Goal: Task Accomplishment & Management: Manage account settings

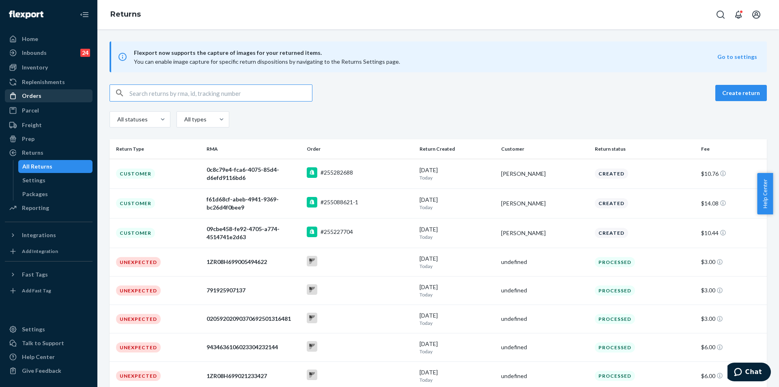
click at [37, 97] on div "Orders" at bounding box center [31, 96] width 19 height 8
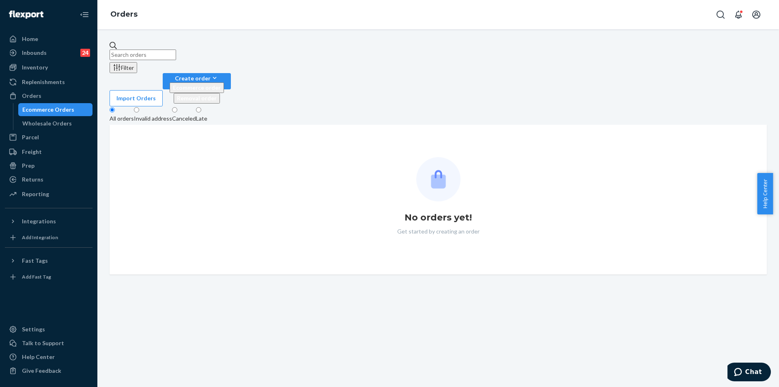
click at [176, 52] on input "text" at bounding box center [143, 54] width 67 height 11
paste input "254138342"
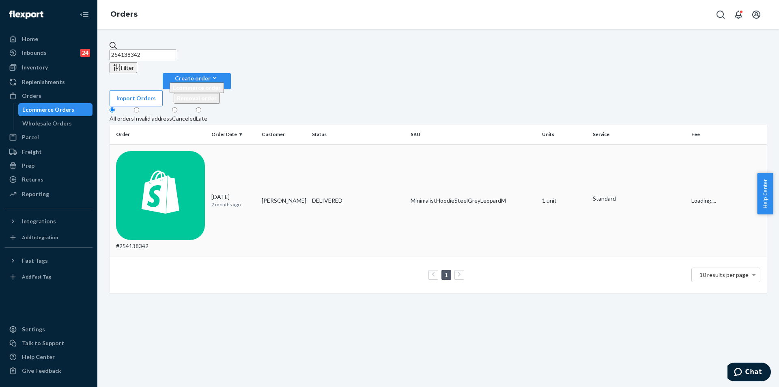
type input "254138342"
click at [352, 196] on div "DELIVERED" at bounding box center [357, 200] width 95 height 8
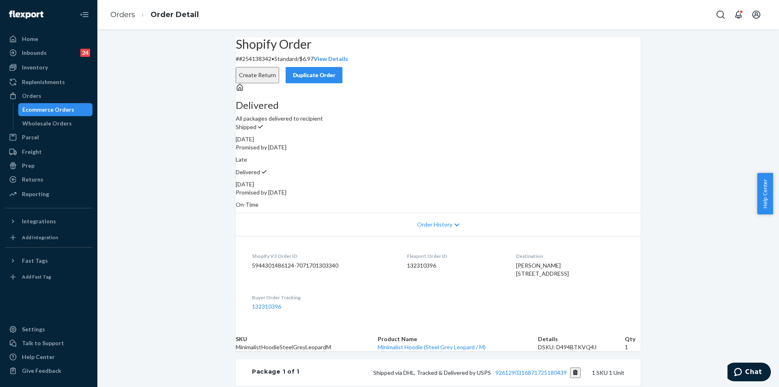
click at [171, 106] on div "Shopify Order # #254138342 • Standard / $6.97 View Details Create Return Duplic…" at bounding box center [437, 284] width 681 height 495
click at [37, 92] on div "Orders" at bounding box center [31, 96] width 19 height 8
drag, startPoint x: 37, startPoint y: 92, endPoint x: 26, endPoint y: 102, distance: 15.2
click at [37, 93] on div "Orders" at bounding box center [31, 96] width 19 height 8
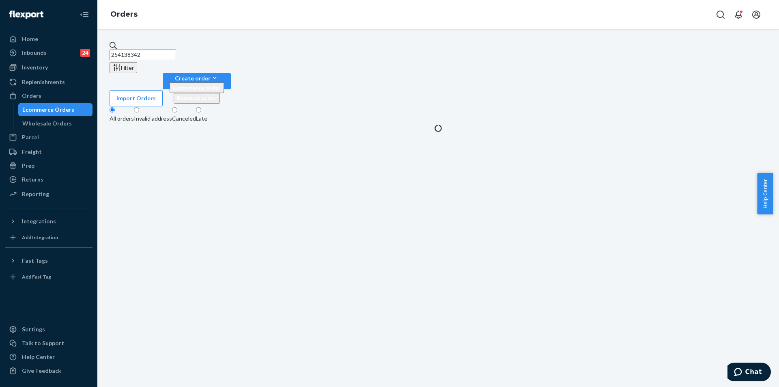
click at [176, 52] on input "254138342" at bounding box center [143, 54] width 67 height 11
paste input "5200814"
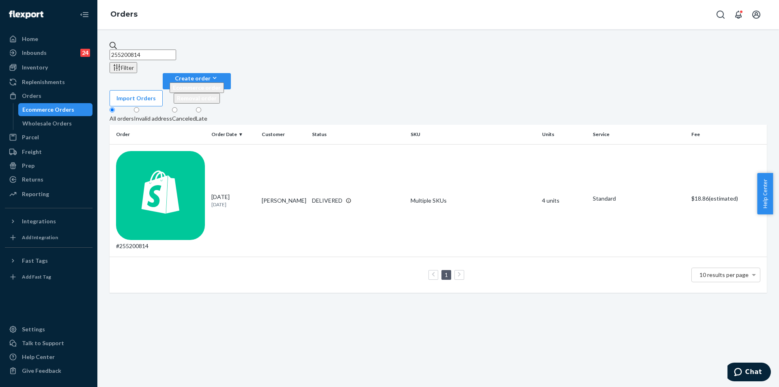
type input "255200814"
click at [370, 196] on div "DELIVERED" at bounding box center [357, 200] width 95 height 8
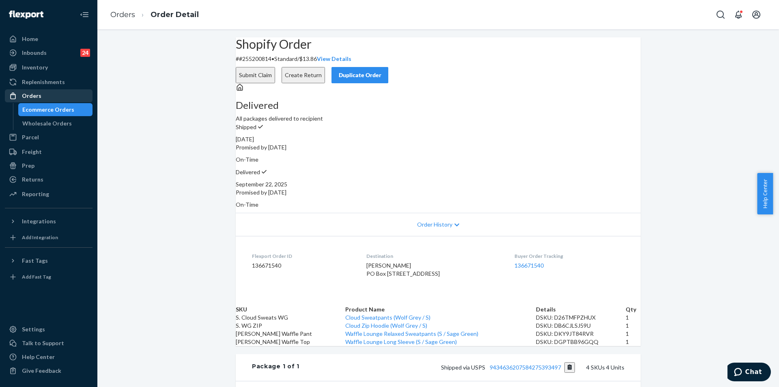
click at [41, 96] on div "Orders" at bounding box center [49, 95] width 86 height 11
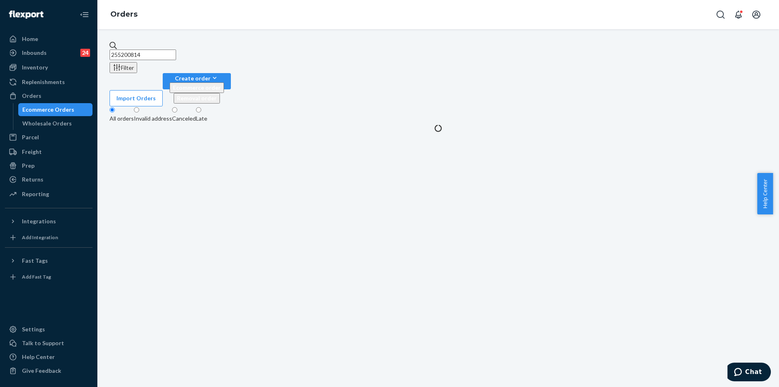
click at [176, 49] on input "255200814" at bounding box center [143, 54] width 67 height 11
paste input "324474"
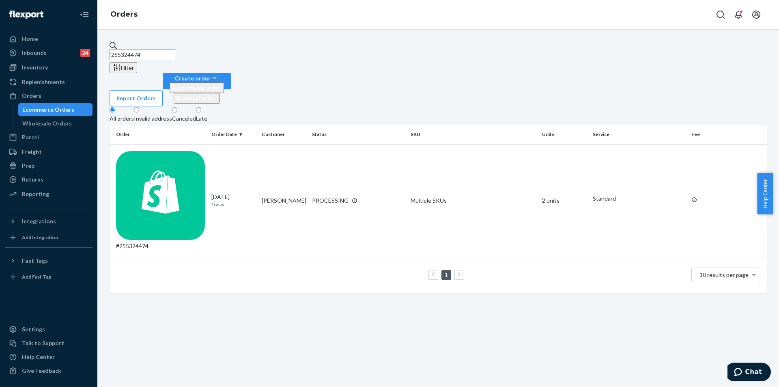
click at [176, 51] on input "255324474" at bounding box center [143, 54] width 67 height 11
paste input "5317"
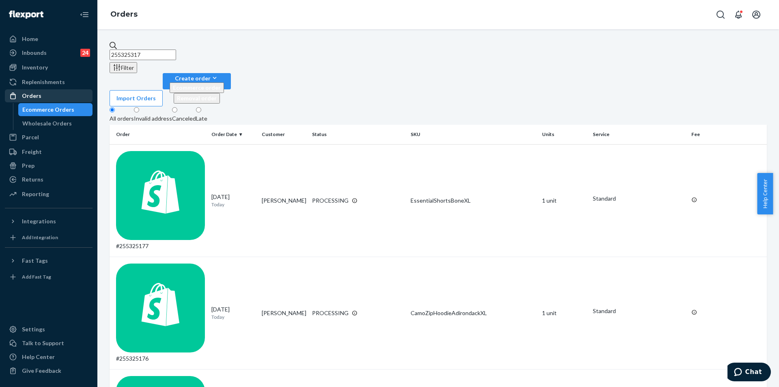
click at [43, 97] on div "Orders" at bounding box center [49, 95] width 86 height 11
click at [176, 49] on input "255325317" at bounding box center [143, 54] width 67 height 11
paste input "137649"
type input "255137649"
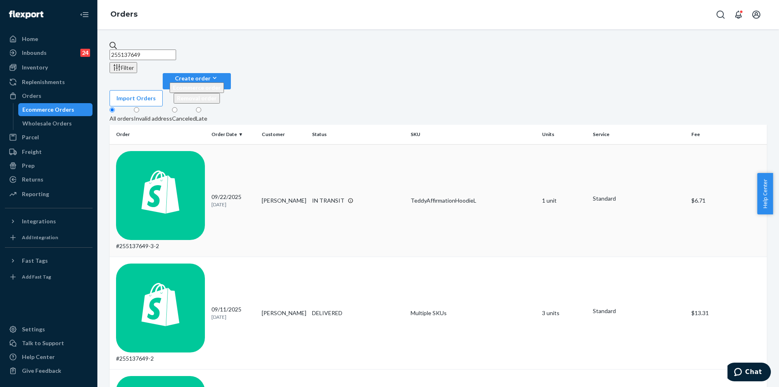
click at [249, 193] on div "09/22/2025 1 day ago" at bounding box center [233, 200] width 44 height 15
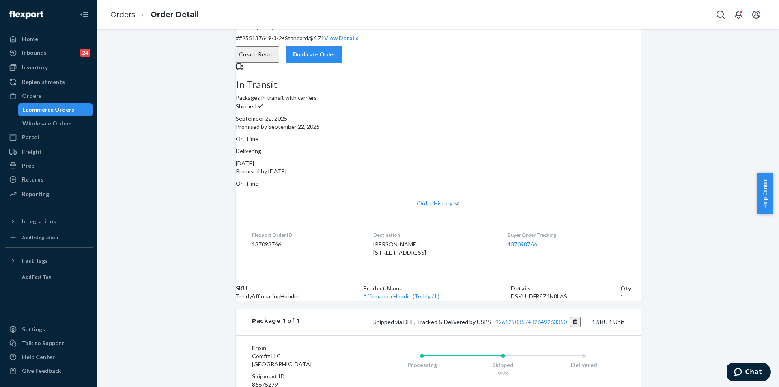
scroll to position [151, 0]
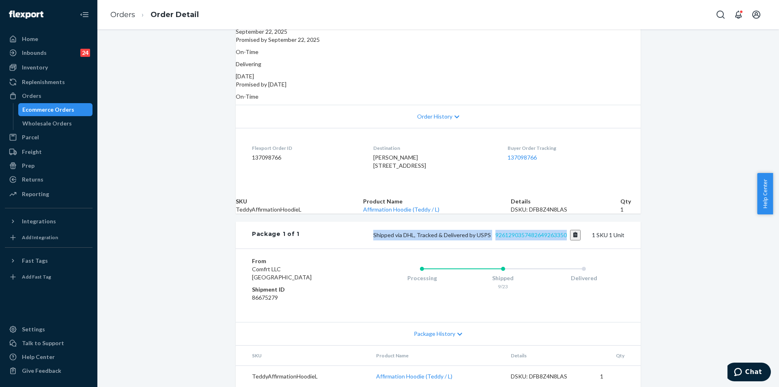
copy span "Shipped via DHL, Tracked & Delivered by USPS 9261290357482649263350"
drag, startPoint x: 358, startPoint y: 228, endPoint x: 564, endPoint y: 228, distance: 205.7
click at [564, 230] on div "Shipped via DHL, Tracked & Delivered by USPS 9261290357482649263350 1 SKU 1 Unit" at bounding box center [461, 235] width 325 height 11
click at [564, 231] on link "9261290357482649263350" at bounding box center [530, 234] width 71 height 7
click at [41, 94] on div "Orders" at bounding box center [49, 95] width 86 height 11
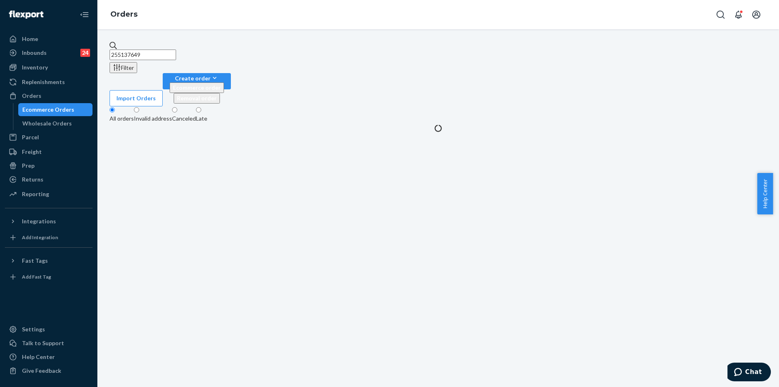
drag, startPoint x: 215, startPoint y: 60, endPoint x: 214, endPoint y: 53, distance: 6.5
click at [215, 58] on div "255137649 Filter Import Orders Create order Ecommerce order Removal order All o…" at bounding box center [437, 86] width 669 height 91
click at [176, 52] on input "255137649" at bounding box center [143, 54] width 67 height 11
paste input "4138342"
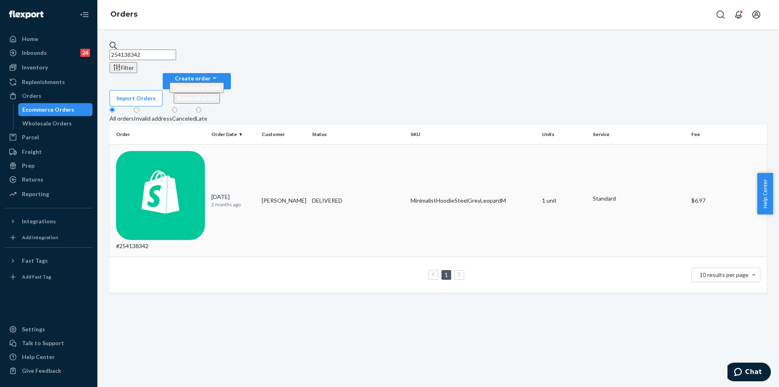
type input "254138342"
click at [473, 196] on div "MinimalistHoodieSteelGreyLeopardM" at bounding box center [473, 200] width 125 height 8
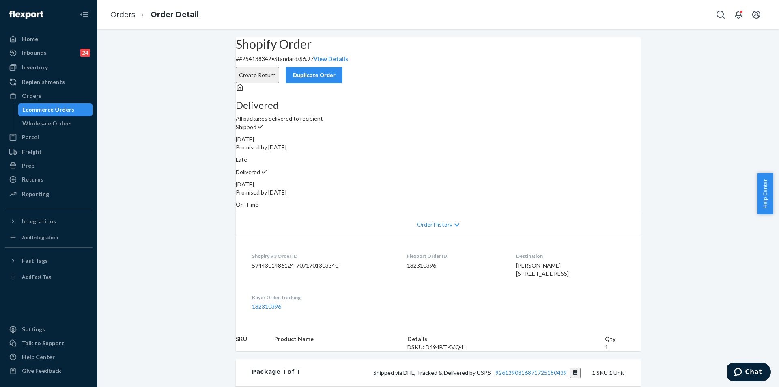
click at [342, 70] on button "Duplicate Order" at bounding box center [314, 75] width 57 height 16
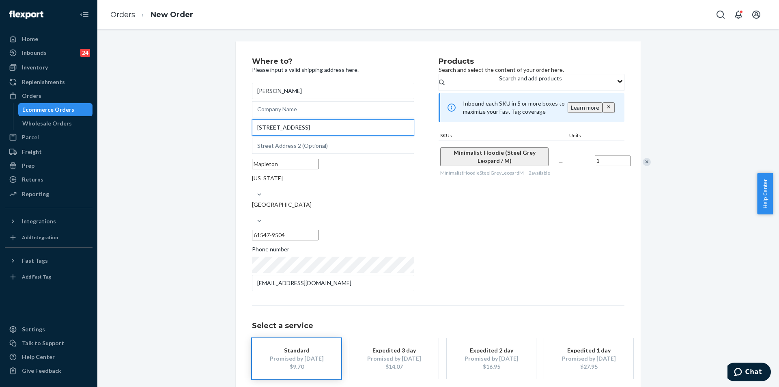
click at [325, 135] on input "10417 W Sir Tristram Ct" at bounding box center [333, 127] width 162 height 16
paste input ". Sir Tristram Ct. Mapleton, IL 61547"
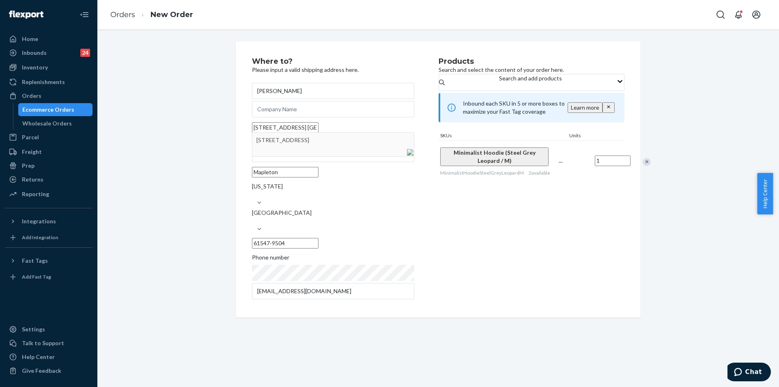
type input "10417 W. Sir Tristram Ct. Mapleton, IL 61547"
type input "61547"
type input "10417 W Sir Tristram Ct"
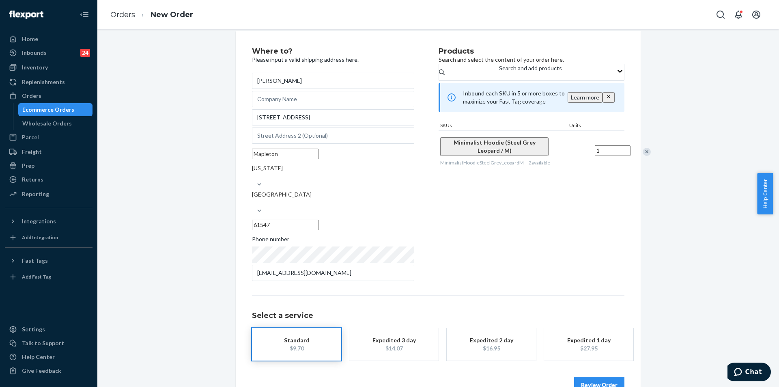
scroll to position [15, 0]
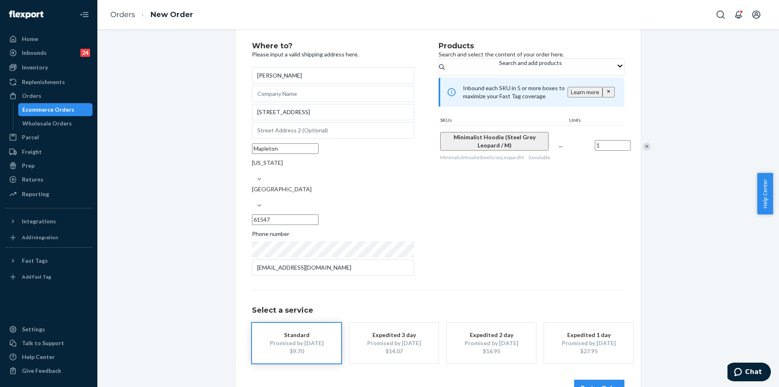
click at [584, 379] on button "Review Order" at bounding box center [599, 387] width 50 height 16
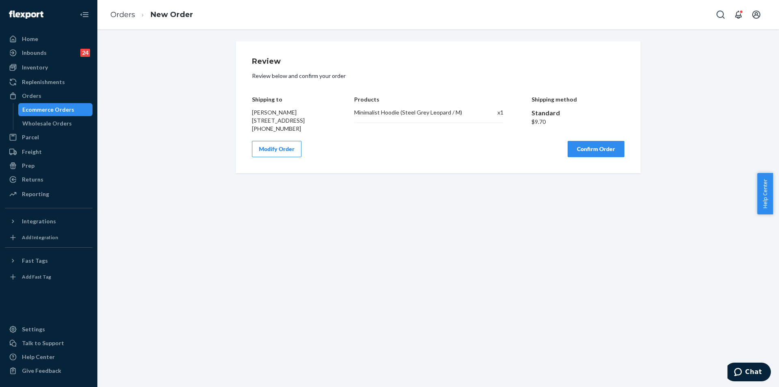
click at [612, 157] on button "Confirm Order" at bounding box center [595, 149] width 57 height 16
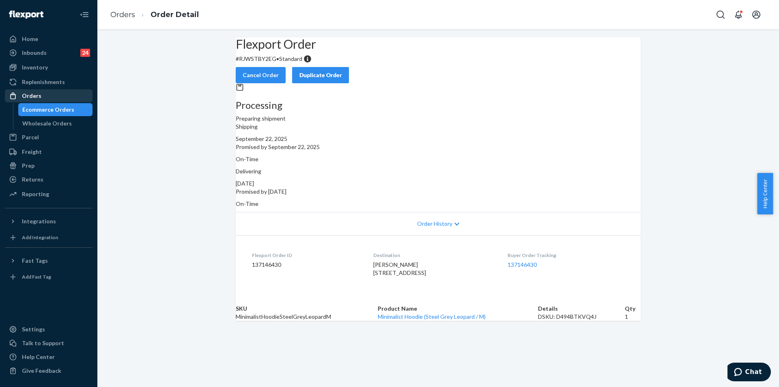
click at [33, 92] on div "Orders" at bounding box center [31, 96] width 19 height 8
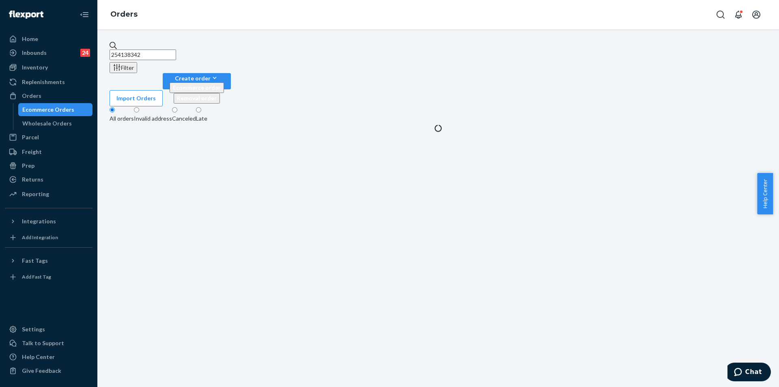
click at [176, 49] on input "254138342" at bounding box center [143, 54] width 67 height 11
paste input "255225836"
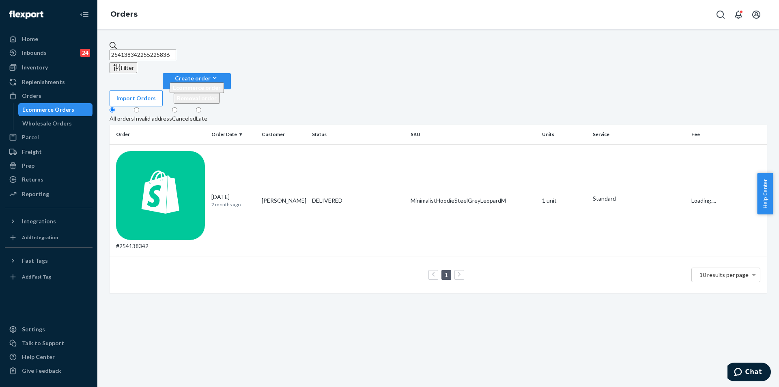
paste input "text"
type input "255225836"
click at [391, 144] on td "DELIVERED" at bounding box center [358, 200] width 99 height 112
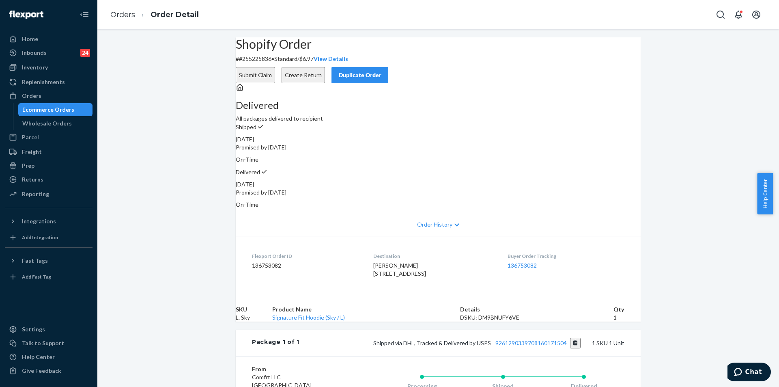
copy span "4269 State Route 44 Apt 201 Rootstown, OH 44272-9343 US"
drag, startPoint x: 364, startPoint y: 264, endPoint x: 373, endPoint y: 281, distance: 19.4
click at [373, 277] on div "Alex Tarter 4269 State Route 44 Apt 201 Rootstown, OH 44272-9343 US" at bounding box center [433, 269] width 121 height 16
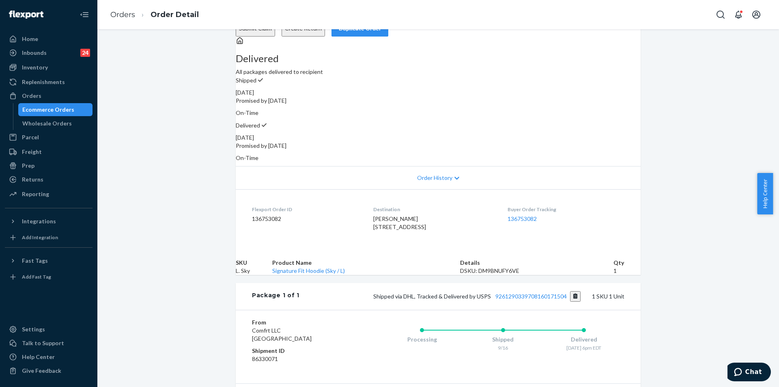
scroll to position [81, 0]
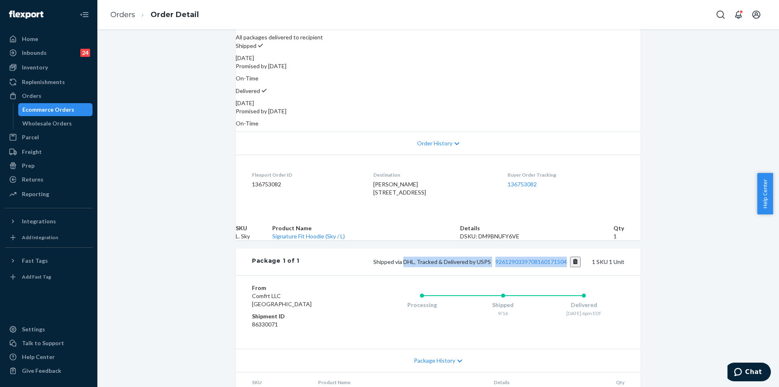
copy span "DHL, Tracked & Delivered by USPS 9261290339708160171504"
drag, startPoint x: 402, startPoint y: 295, endPoint x: 567, endPoint y: 299, distance: 165.6
click at [567, 265] on span "Shipped via DHL, Tracked & Delivered by USPS 9261290339708160171504" at bounding box center [477, 261] width 208 height 7
click at [476, 86] on div "Delivered September 19, 2025 Promised by September 24, 2025 On-Time" at bounding box center [438, 106] width 405 height 41
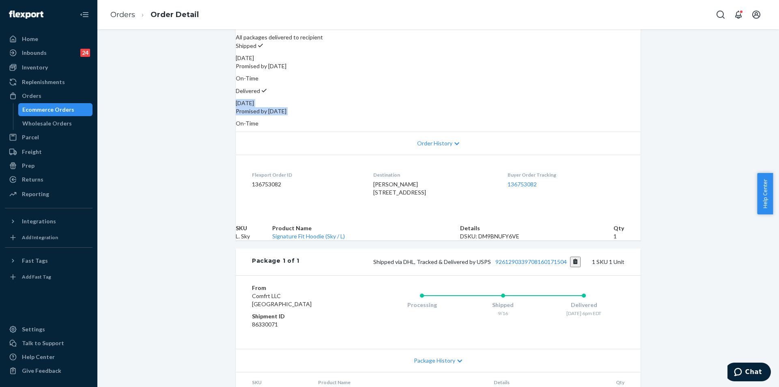
drag, startPoint x: 477, startPoint y: 79, endPoint x: 567, endPoint y: 80, distance: 89.2
click at [567, 86] on div "Delivered September 19, 2025 Promised by September 24, 2025 On-Time" at bounding box center [438, 106] width 405 height 41
click at [553, 86] on div "Delivered September 19, 2025 Promised by September 24, 2025 On-Time" at bounding box center [438, 106] width 405 height 41
click at [543, 99] on div "September 19, 2025" at bounding box center [438, 103] width 405 height 8
click at [541, 99] on div "September 19, 2025" at bounding box center [438, 103] width 405 height 8
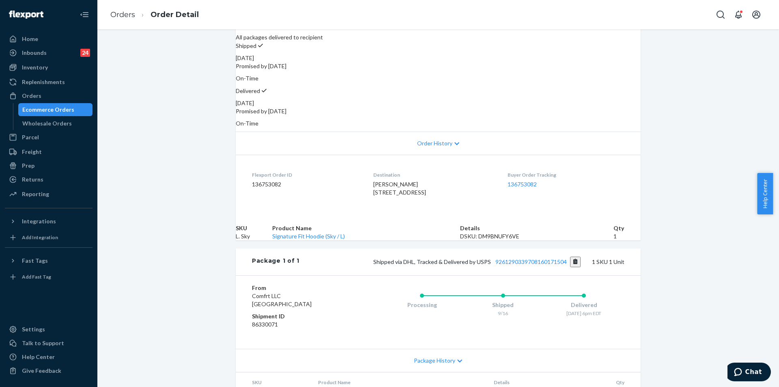
click at [528, 99] on div "September 19, 2025" at bounding box center [438, 103] width 405 height 8
click at [526, 99] on div "September 19, 2025" at bounding box center [438, 103] width 405 height 8
click at [496, 99] on div "September 19, 2025" at bounding box center [438, 103] width 405 height 8
copy div "September 19, 2025"
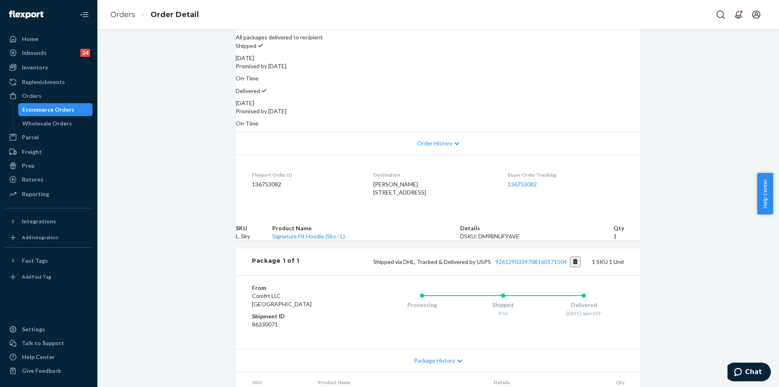
drag, startPoint x: 492, startPoint y: 82, endPoint x: 541, endPoint y: 85, distance: 48.7
click at [541, 99] on div "September 19, 2025" at bounding box center [438, 103] width 405 height 8
click at [35, 95] on div "Orders" at bounding box center [31, 96] width 19 height 8
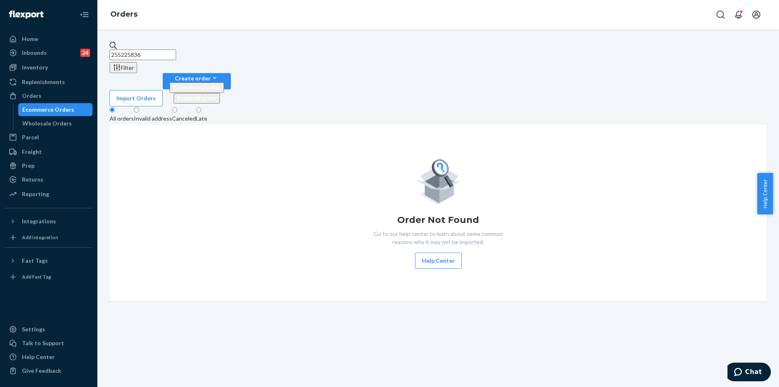
click at [176, 49] on input "255225836" at bounding box center [143, 54] width 67 height 11
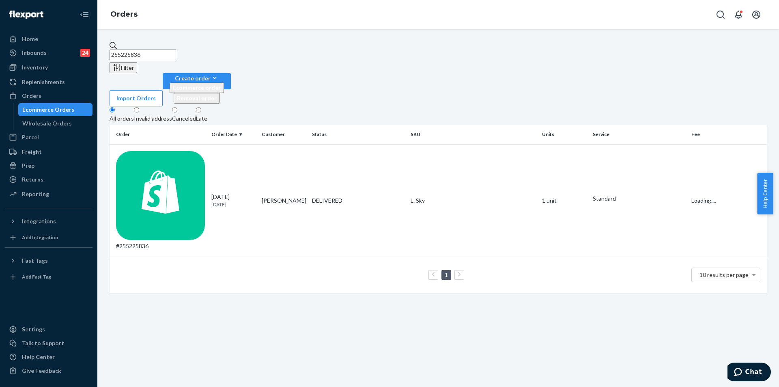
click at [176, 49] on input "255225836" at bounding box center [143, 54] width 67 height 11
paste input "52714"
type input "255252714"
click at [393, 196] on div "IN TRANSIT" at bounding box center [357, 200] width 95 height 8
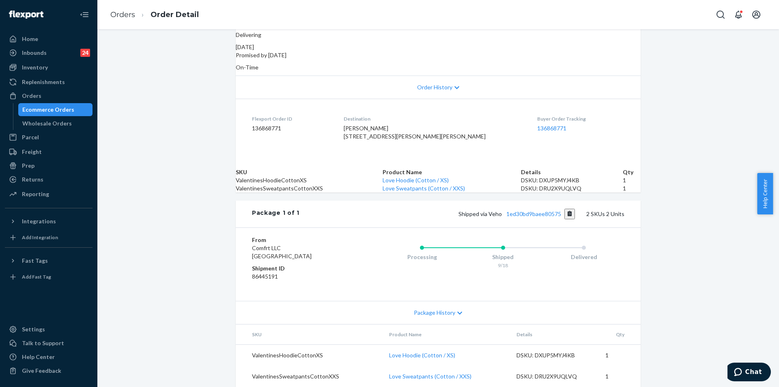
scroll to position [162, 0]
copy span "Shipped via Veho 1ed30bd9baee80575"
drag, startPoint x: 456, startPoint y: 232, endPoint x: 561, endPoint y: 234, distance: 104.3
click at [561, 219] on div "Shipped via Veho 1ed30bd9baee80575 2 SKUs 2 Units" at bounding box center [461, 213] width 325 height 11
click at [51, 99] on div "Orders" at bounding box center [49, 95] width 86 height 11
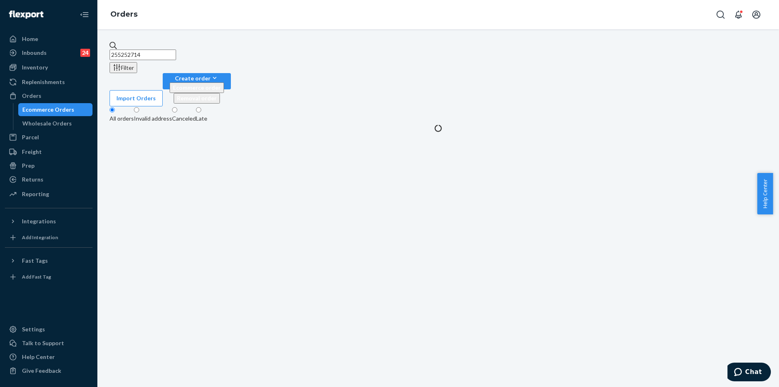
click at [176, 52] on input "255252714" at bounding box center [143, 54] width 67 height 11
paste input "7356"
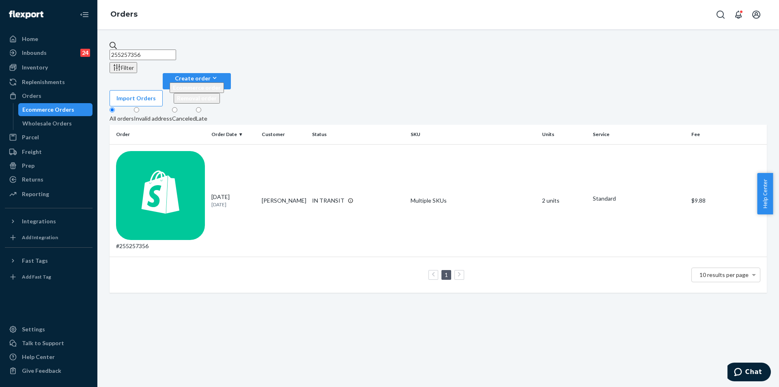
click at [176, 49] on input "255257356" at bounding box center [143, 54] width 67 height 11
paste input "4934262"
type input "254934262"
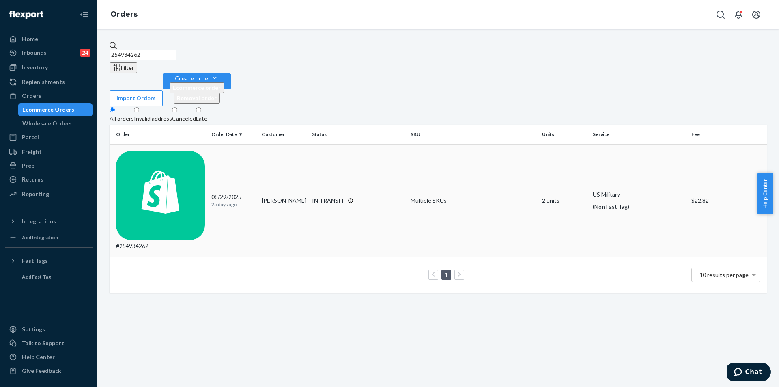
click at [508, 144] on td "Multiple SKUs" at bounding box center [472, 200] width 131 height 112
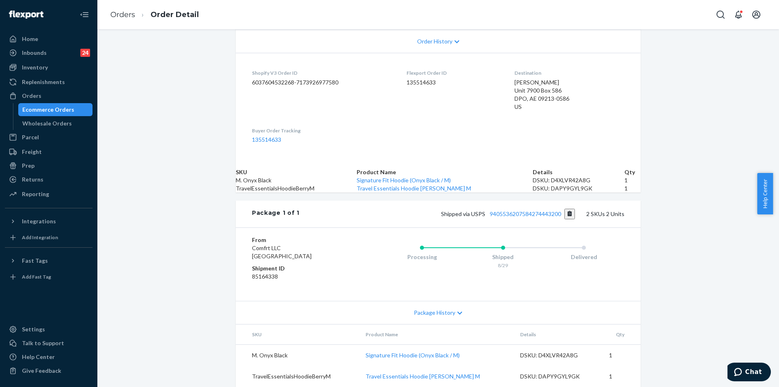
scroll to position [203, 0]
click at [524, 217] on link "9405536207584274443200" at bounding box center [525, 213] width 71 height 7
click at [39, 176] on div "Returns" at bounding box center [32, 179] width 21 height 8
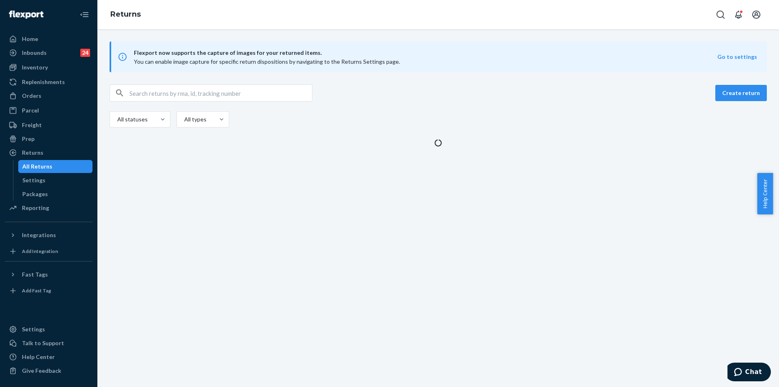
click at [205, 97] on input "text" at bounding box center [220, 93] width 183 height 16
paste input "1zx8r1710373130825"
type input "1zx8r1710373130825"
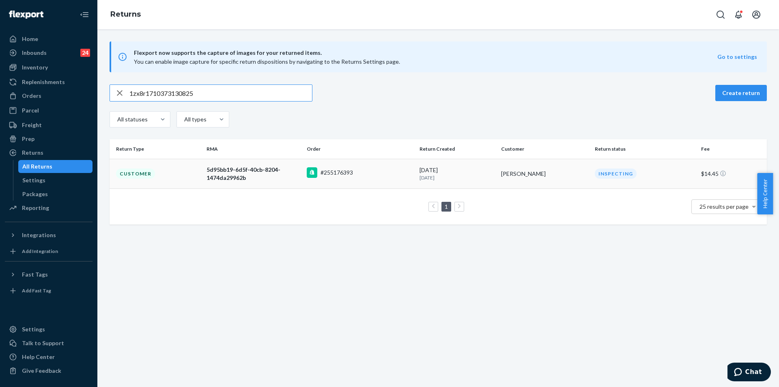
click at [498, 181] on td "karleen lewis" at bounding box center [545, 174] width 94 height 30
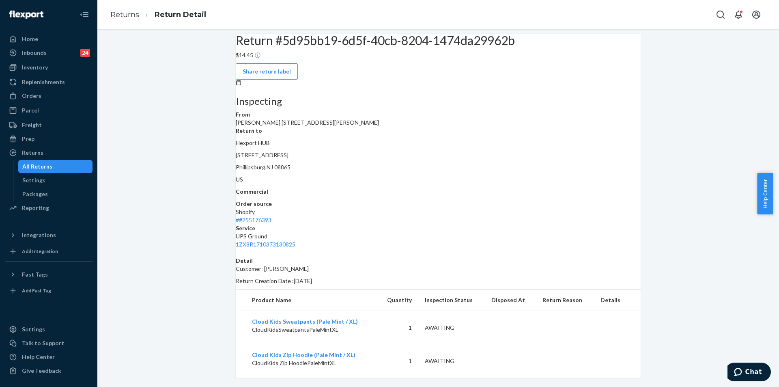
scroll to position [10, 0]
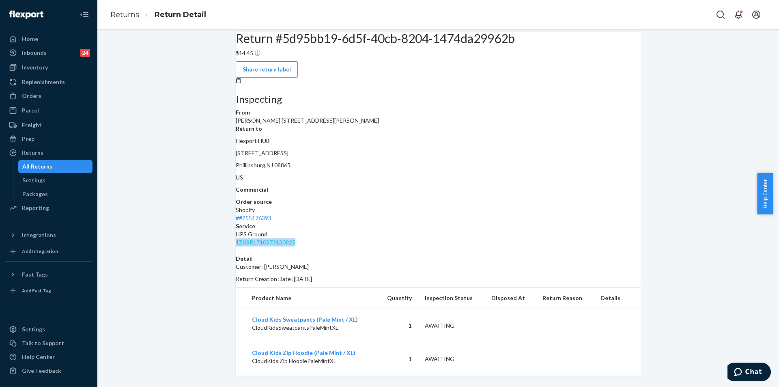
drag, startPoint x: 604, startPoint y: 183, endPoint x: 534, endPoint y: 182, distance: 70.6
click at [534, 238] on div "1ZX8R1710373130825" at bounding box center [438, 242] width 405 height 8
copy link "1ZX8R1710373130825"
click at [194, 94] on div "Return #5d95bb19-6d5f-40cb-8204-1474da29962b $14.45 Share return label Inspecti…" at bounding box center [437, 204] width 669 height 344
click at [39, 99] on div "Orders" at bounding box center [31, 96] width 19 height 8
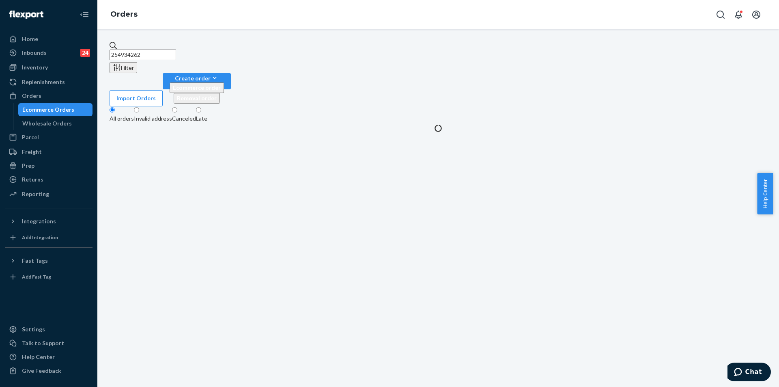
click at [176, 49] on input "254934262" at bounding box center [143, 54] width 67 height 11
paste input "5200814"
type input "255200814"
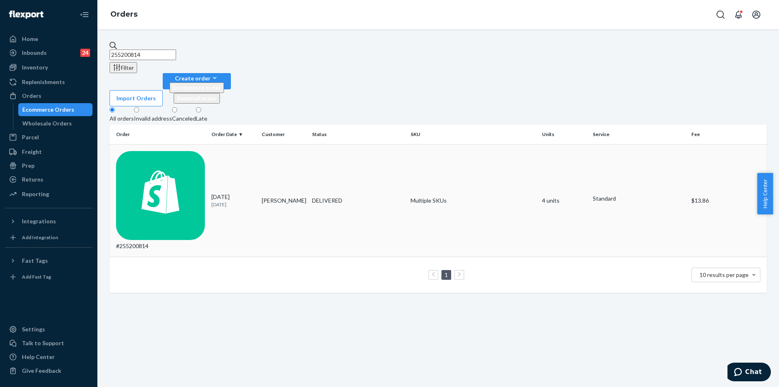
click at [385, 196] on div "DELIVERED" at bounding box center [357, 200] width 95 height 8
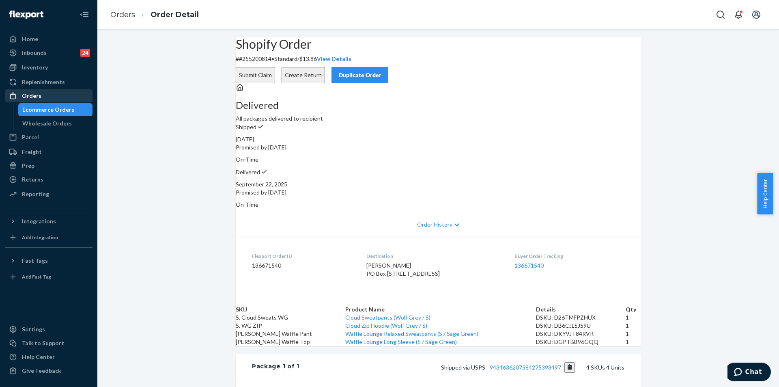
click at [39, 96] on div "Orders" at bounding box center [31, 96] width 19 height 8
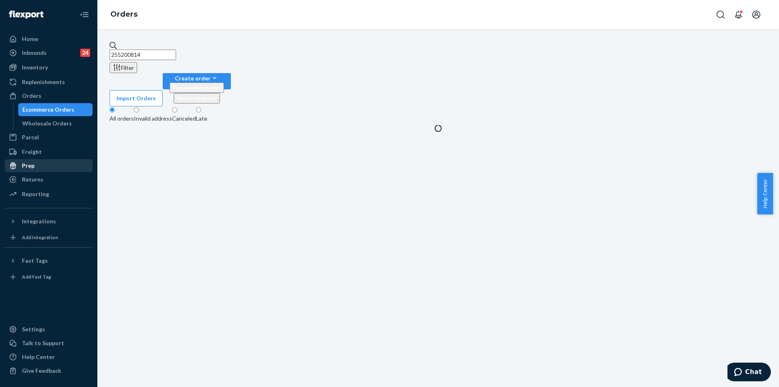
click at [32, 170] on div "Prep" at bounding box center [49, 165] width 86 height 11
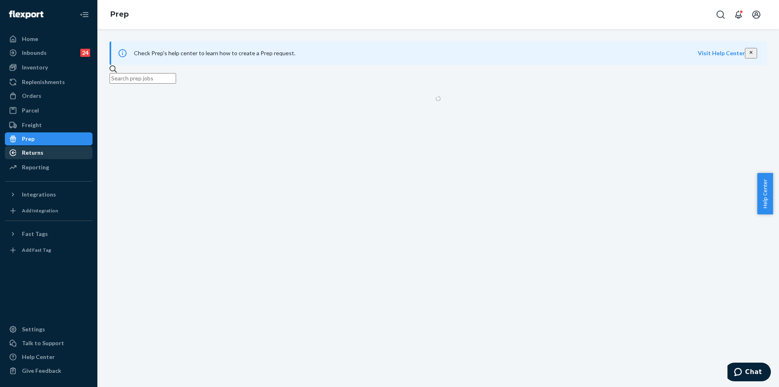
click at [30, 146] on link "Returns" at bounding box center [49, 152] width 88 height 13
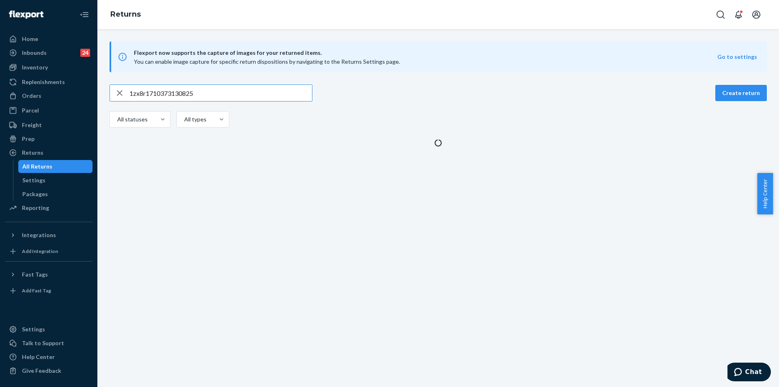
click at [213, 96] on input "1zx8r1710373130825" at bounding box center [220, 93] width 183 height 16
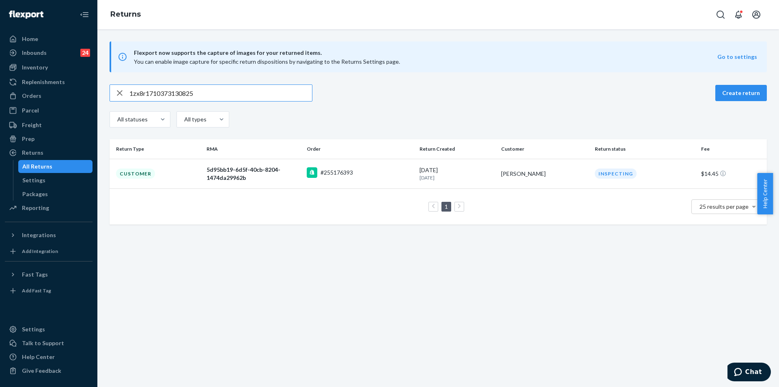
click at [213, 96] on input "1zx8r1710373130825" at bounding box center [220, 93] width 183 height 16
type input "1zx8r1710377114890"
click at [500, 164] on td "Denise Kassebaum" at bounding box center [545, 174] width 94 height 30
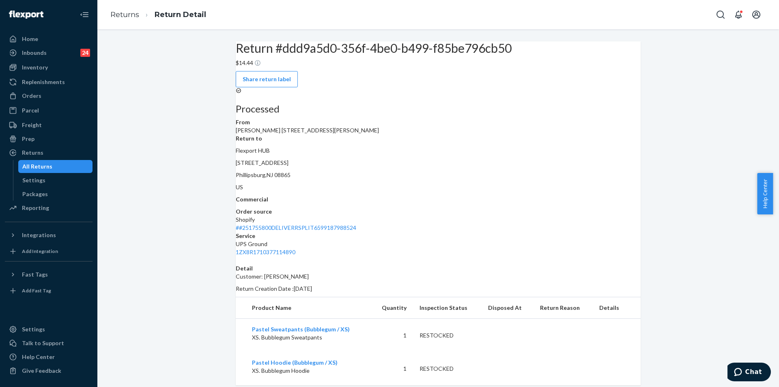
scroll to position [10, 0]
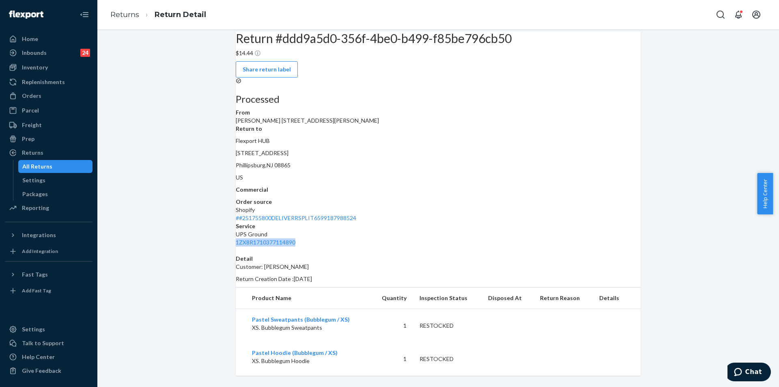
copy div "1ZX8R1710377114890"
drag, startPoint x: 622, startPoint y: 176, endPoint x: 619, endPoint y: 185, distance: 8.7
click at [619, 185] on dl "From Denise Kassebaum 33 Jackson Rd Valley Stream, NY 11581-2125 Return to Flex…" at bounding box center [438, 177] width 405 height 138
click at [170, 134] on div "Return #ddd9a5d0-356f-4be0-b499-f85be796cb50 $14.44 Share return label Processe…" at bounding box center [437, 204] width 669 height 344
click at [45, 109] on div "Parcel" at bounding box center [49, 110] width 86 height 11
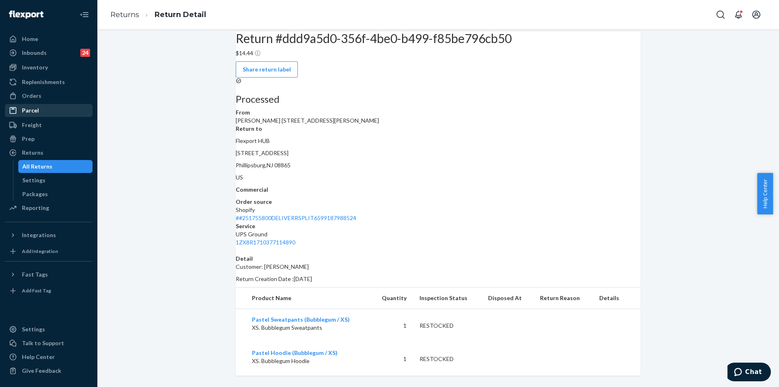
drag, startPoint x: 45, startPoint y: 109, endPoint x: 49, endPoint y: 108, distance: 4.5
click at [45, 109] on div "Parcel" at bounding box center [49, 110] width 86 height 11
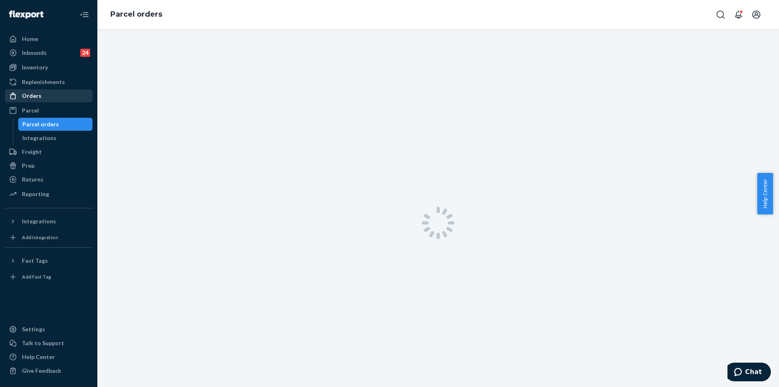
click at [43, 98] on div "Orders" at bounding box center [49, 95] width 86 height 11
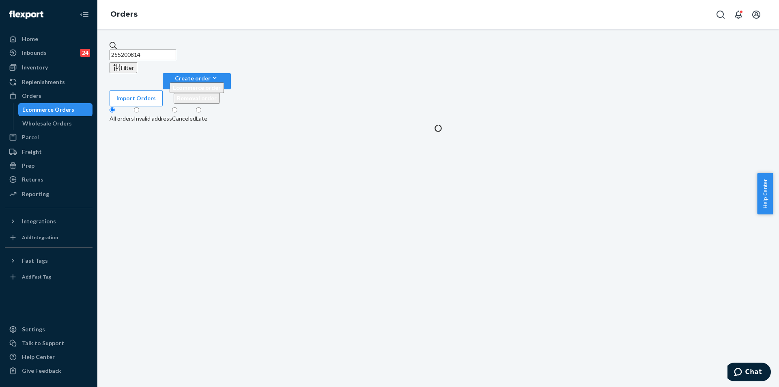
click at [176, 49] on input "255200814" at bounding box center [143, 54] width 67 height 11
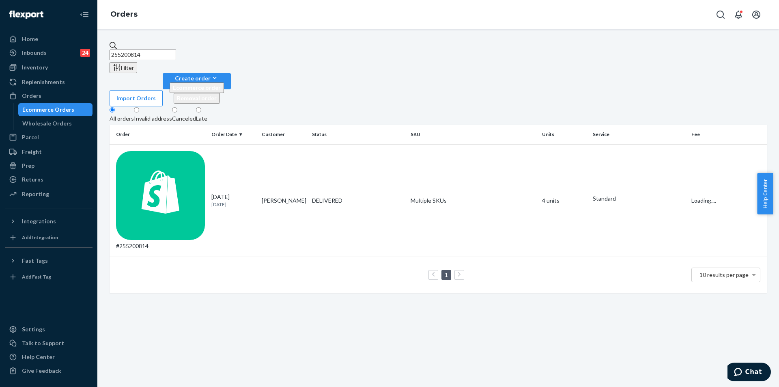
click at [176, 49] on input "255200814" at bounding box center [143, 54] width 67 height 11
paste input "57356"
type input "255257356"
click at [400, 196] on div "IN TRANSIT" at bounding box center [357, 200] width 95 height 8
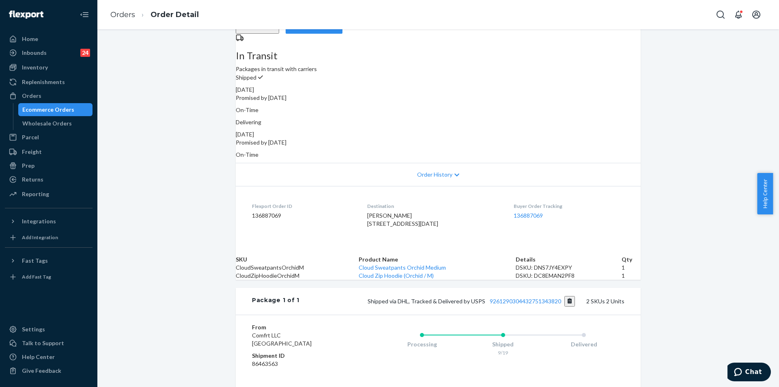
scroll to position [162, 0]
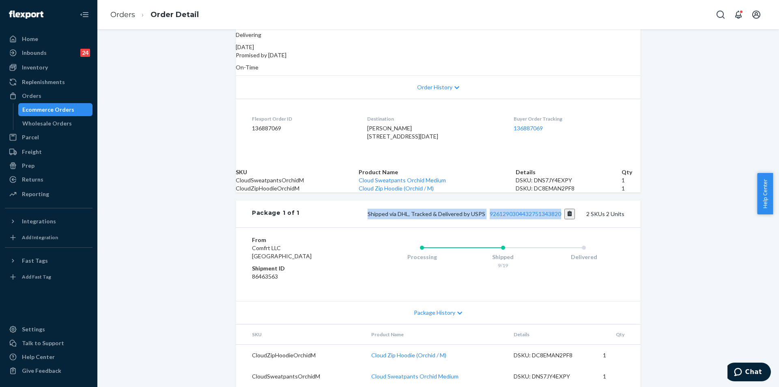
copy span "Shipped via DHL, Tracked & Delivered by USPS 9261290304432751343820"
drag, startPoint x: 367, startPoint y: 235, endPoint x: 561, endPoint y: 234, distance: 194.3
click at [561, 219] on div "Shipped via DHL, Tracked & Delivered by USPS 9261290304432751343820 2 SKUs 2 Un…" at bounding box center [461, 213] width 325 height 11
click at [43, 90] on div "Orders" at bounding box center [49, 95] width 86 height 11
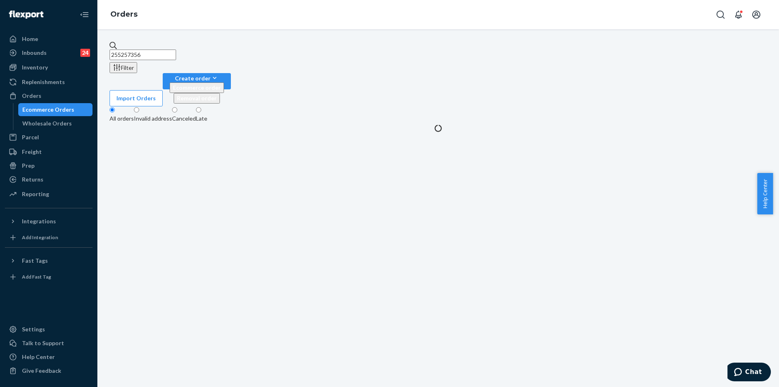
click at [176, 49] on input "255257356" at bounding box center [143, 54] width 67 height 11
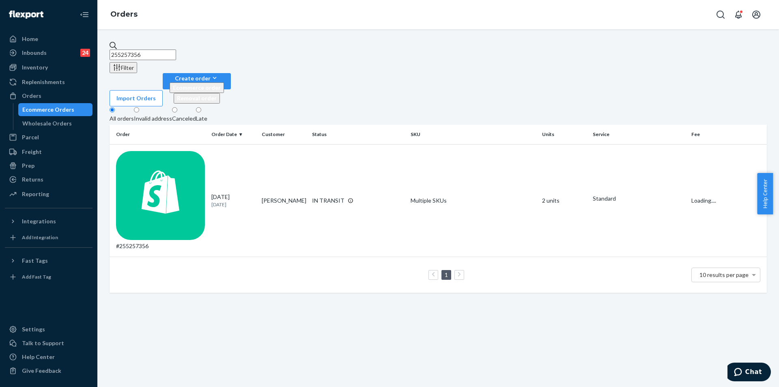
paste input "287"
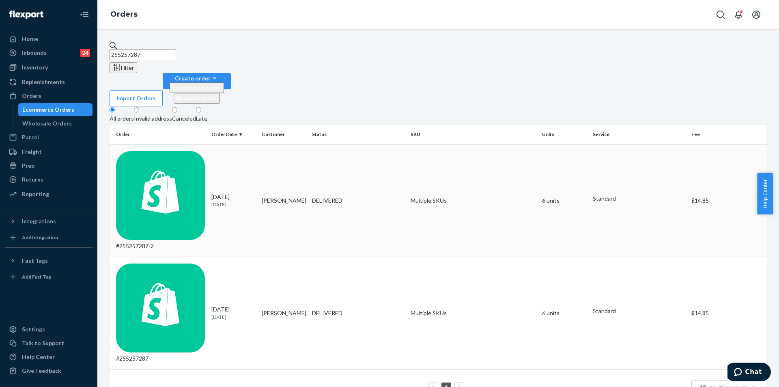
type input "255257287"
click at [371, 196] on div "DELIVERED" at bounding box center [357, 200] width 95 height 8
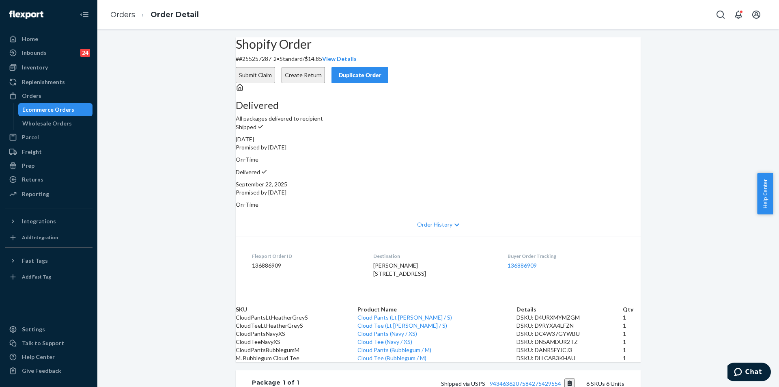
click at [325, 69] on button "Create Return" at bounding box center [303, 75] width 43 height 16
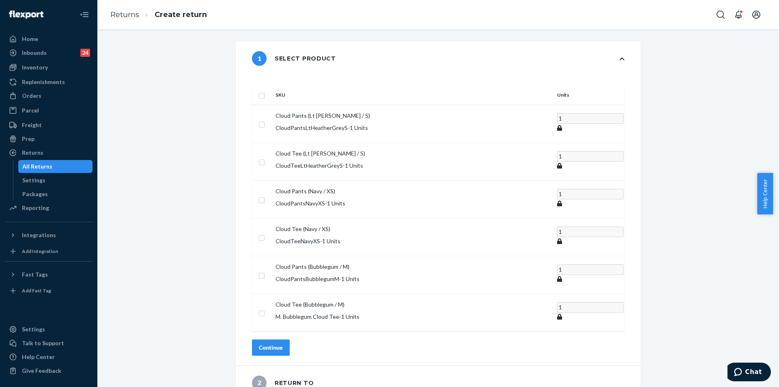
click at [265, 90] on input "checkbox" at bounding box center [261, 94] width 6 height 9
checkbox input "true"
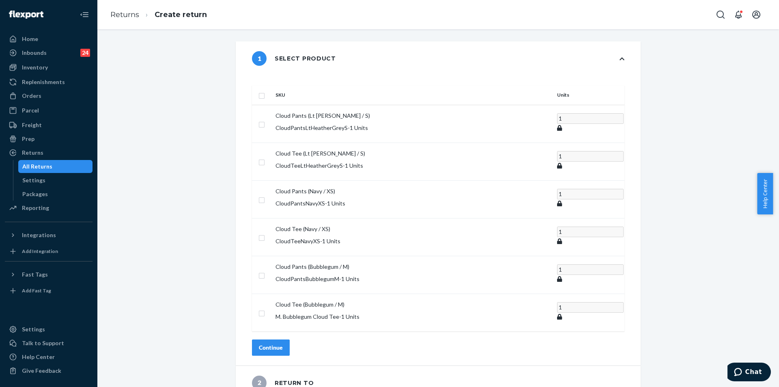
checkbox input "true"
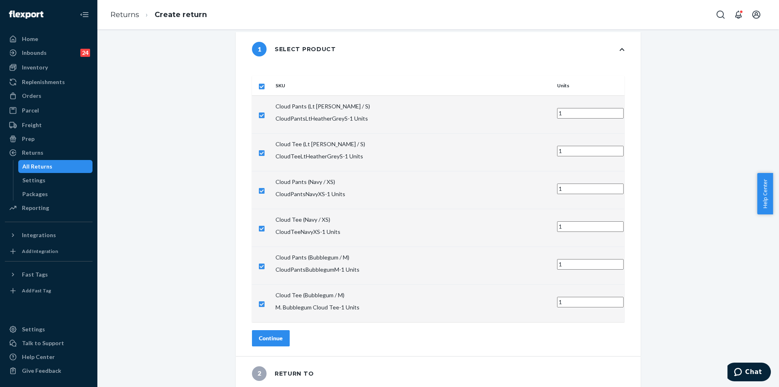
scroll to position [36, 0]
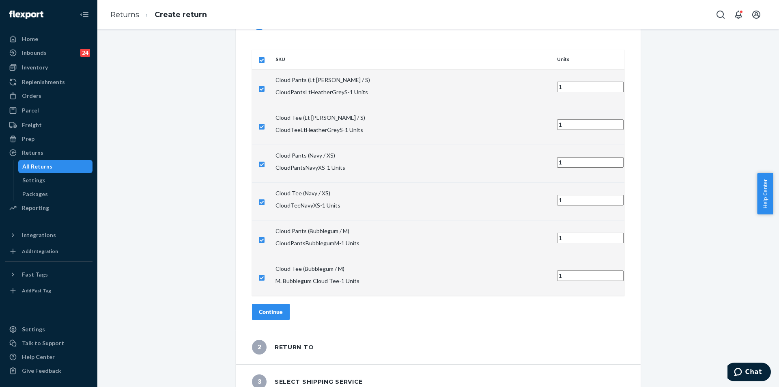
click at [283, 307] on div "Continue" at bounding box center [271, 311] width 24 height 8
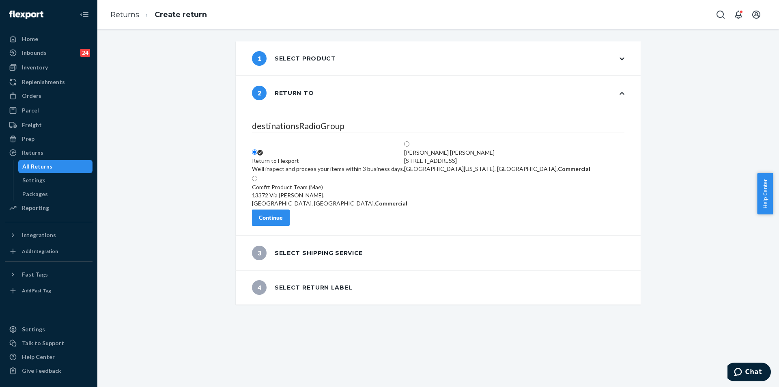
click at [290, 226] on button "Continue" at bounding box center [271, 217] width 38 height 16
click at [293, 228] on div "1 Select product 2 Return to destinationsRadioGroup Return to Flexport We'll in…" at bounding box center [437, 207] width 681 height 357
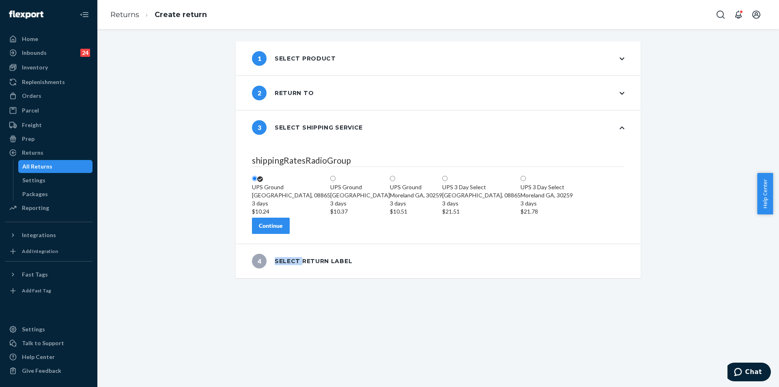
click at [283, 230] on div "Continue" at bounding box center [271, 225] width 24 height 8
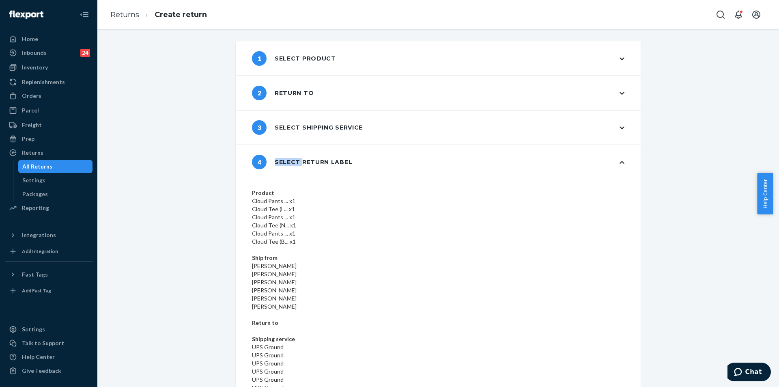
click at [611, 357] on div "1 Select product 2 Return to 3 Select shipping service 4 Select return label Pr…" at bounding box center [437, 207] width 681 height 357
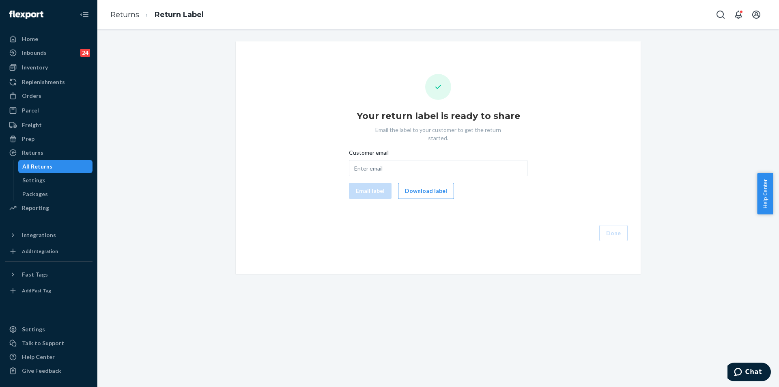
click at [460, 213] on div "Your return label is ready to share Email the label to your customer to get the…" at bounding box center [438, 157] width 392 height 167
click at [426, 183] on button "Download label" at bounding box center [426, 191] width 56 height 16
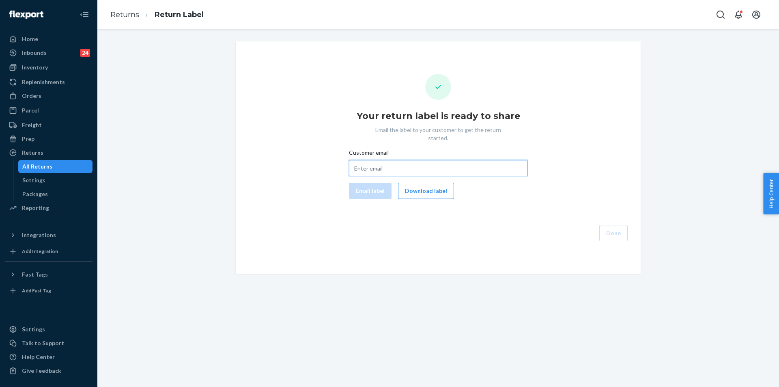
click at [375, 161] on input "Customer email" at bounding box center [438, 168] width 178 height 16
paste input "anezmj@yahoo.com"
type input "anezmj@yahoo.com"
click at [366, 185] on button "Email label" at bounding box center [370, 191] width 43 height 16
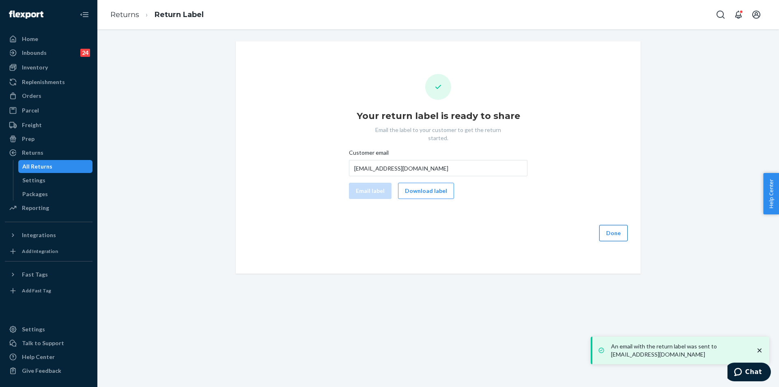
click at [616, 230] on button "Done" at bounding box center [613, 233] width 28 height 16
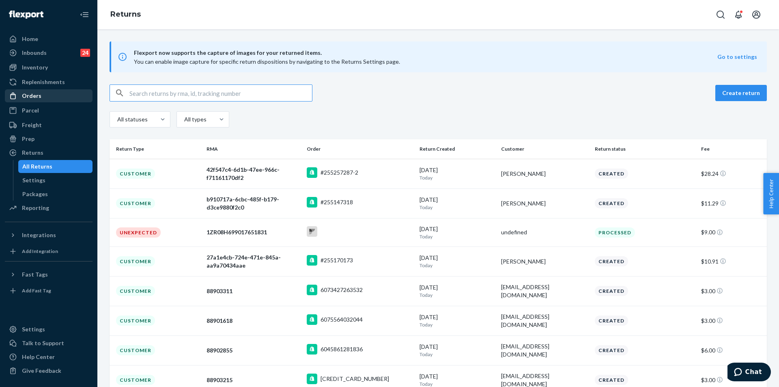
click at [54, 92] on div "Orders" at bounding box center [49, 95] width 86 height 11
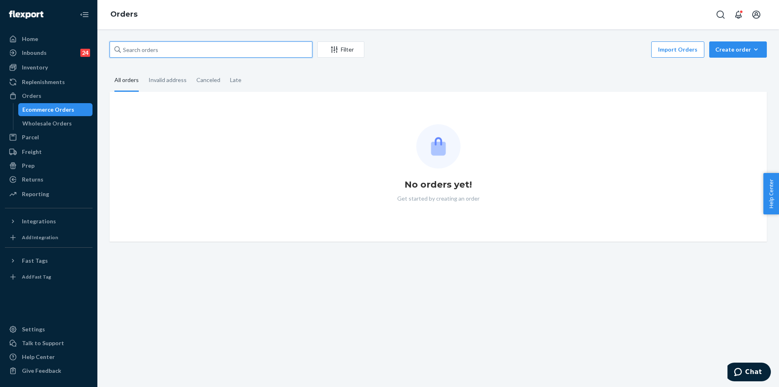
click at [176, 52] on input "text" at bounding box center [211, 49] width 203 height 16
paste input "255226823"
type input "255226823"
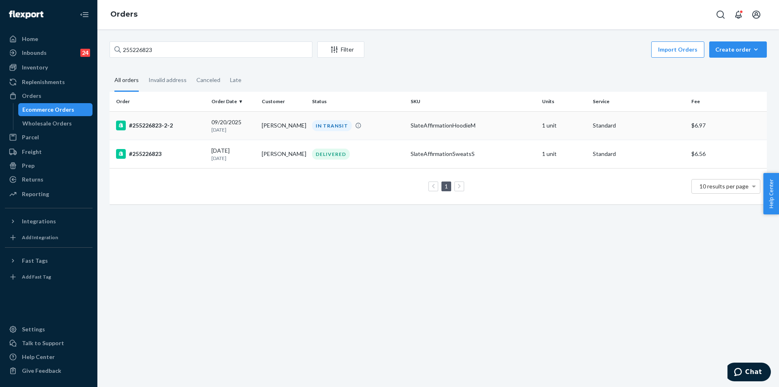
click at [375, 127] on div "IN TRANSIT" at bounding box center [357, 125] width 95 height 11
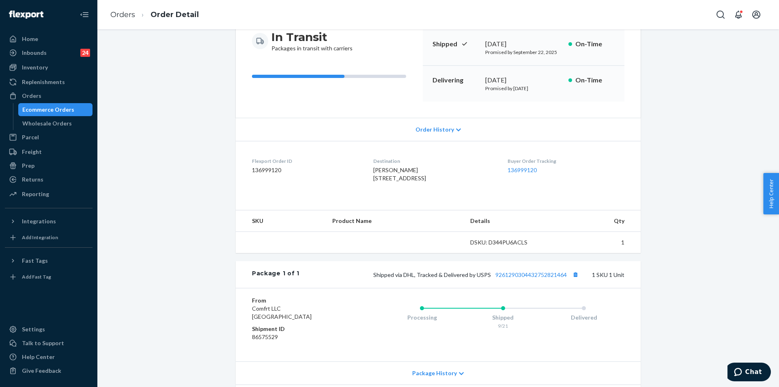
scroll to position [128, 0]
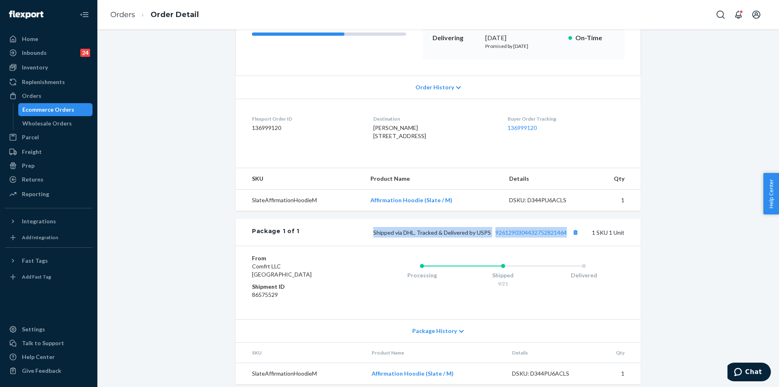
copy span "Shipped via DHL, Tracked & Delivered by USPS 9261290304432752821464"
drag, startPoint x: 371, startPoint y: 249, endPoint x: 566, endPoint y: 250, distance: 195.5
click at [566, 237] on div "Shipped via DHL, Tracked & Delivered by USPS 9261290304432752821464 1 SKU 1 Unit" at bounding box center [461, 232] width 325 height 11
click at [58, 101] on div "Orders" at bounding box center [49, 95] width 86 height 11
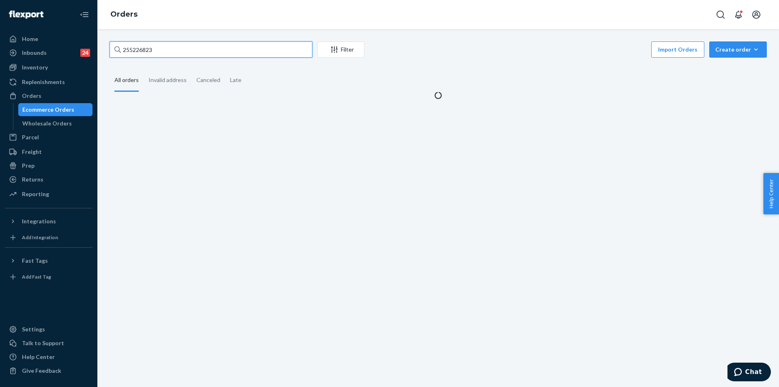
click at [227, 49] on input "255226823" at bounding box center [211, 49] width 203 height 16
paste input "164631"
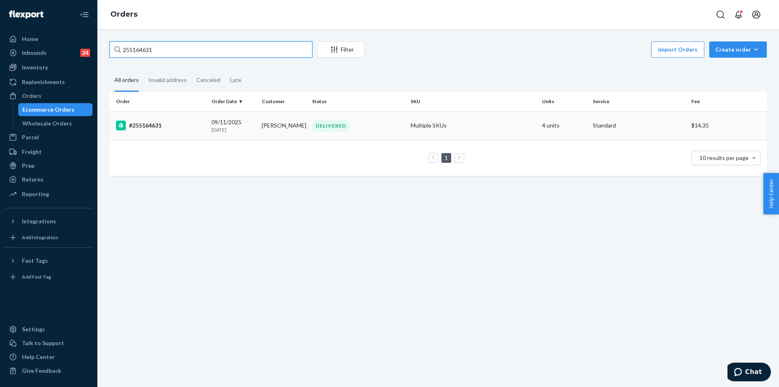
type input "255164631"
click at [410, 137] on td "Multiple SKUs" at bounding box center [472, 125] width 131 height 28
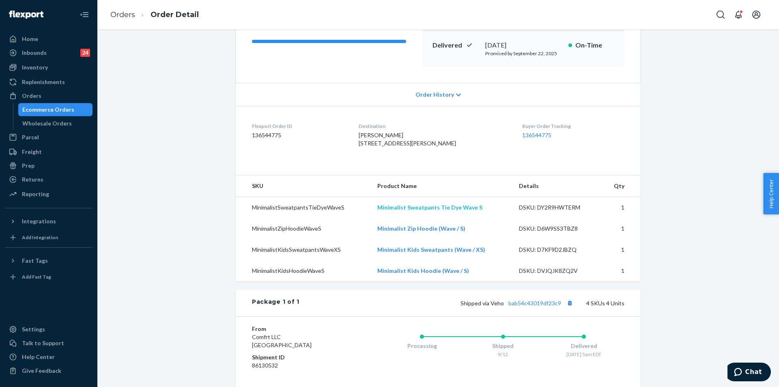
scroll to position [116, 0]
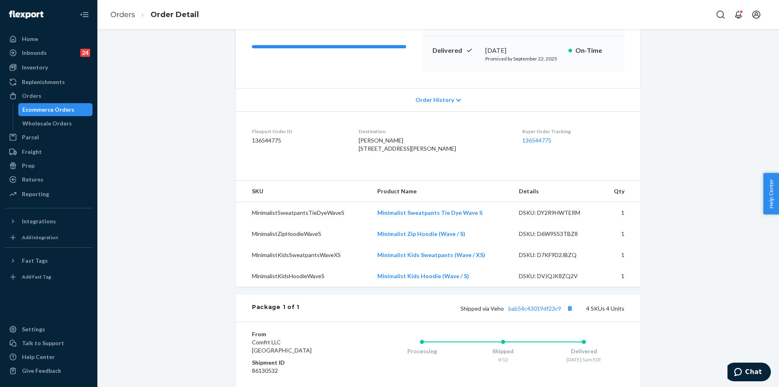
click at [545, 313] on div "Shipped via Veho bab54c43019df23c9 4 SKUs 4 Units" at bounding box center [461, 308] width 325 height 11
click at [544, 312] on link "bab54c43019df23c9" at bounding box center [534, 308] width 53 height 7
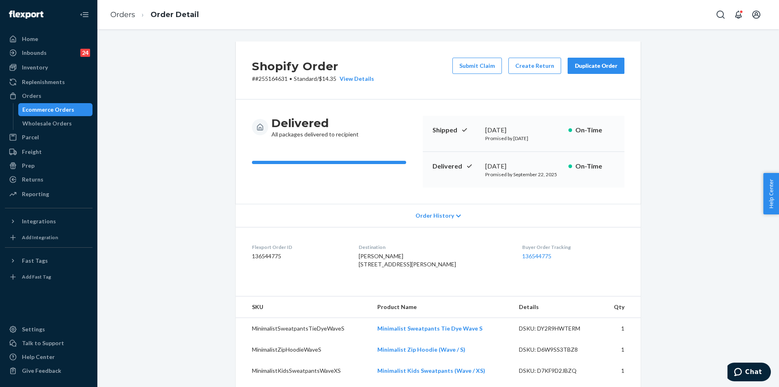
copy div "September 14, 2025"
drag, startPoint x: 479, startPoint y: 166, endPoint x: 546, endPoint y: 157, distance: 67.1
click at [546, 157] on div "Delivered September 14, 2025 Promised by September 22, 2025 On-Time" at bounding box center [524, 170] width 202 height 36
copy span "23532 Joseph St Warren, MI 48091-1805 US"
drag, startPoint x: 371, startPoint y: 271, endPoint x: 376, endPoint y: 280, distance: 10.9
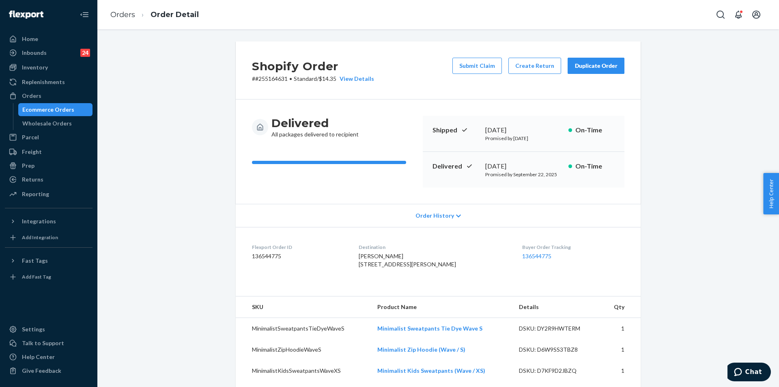
click at [376, 268] on div "Emily McFadden 23532 Joseph St Warren, MI 48091-1805 US" at bounding box center [434, 260] width 151 height 16
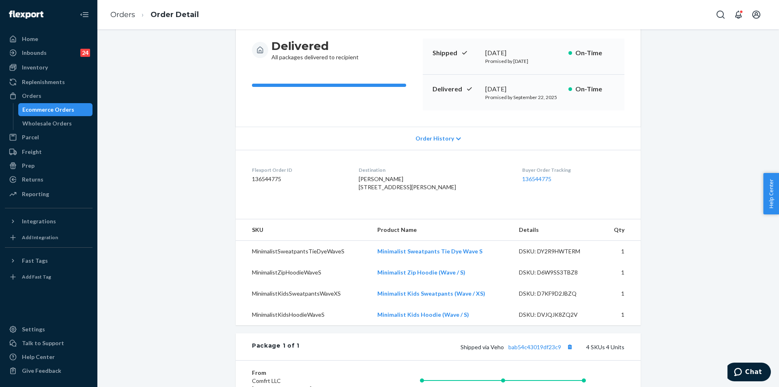
scroll to position [122, 0]
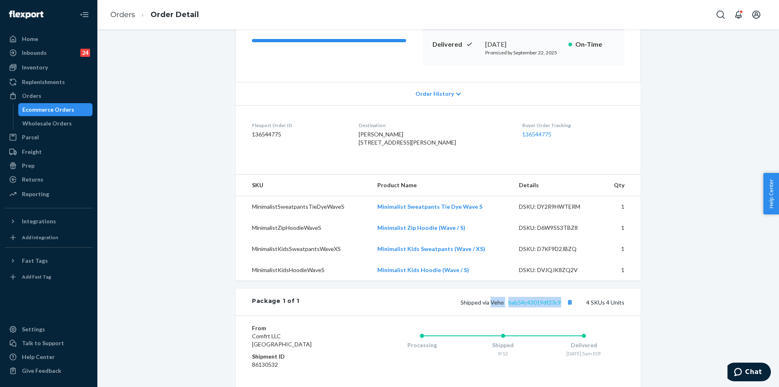
copy span "Veho bab54c43019df23c9"
drag, startPoint x: 491, startPoint y: 318, endPoint x: 551, endPoint y: 315, distance: 59.7
click at [558, 305] on span "Shipped via Veho bab54c43019df23c9" at bounding box center [517, 302] width 114 height 7
click at [61, 96] on div "Orders" at bounding box center [49, 95] width 86 height 11
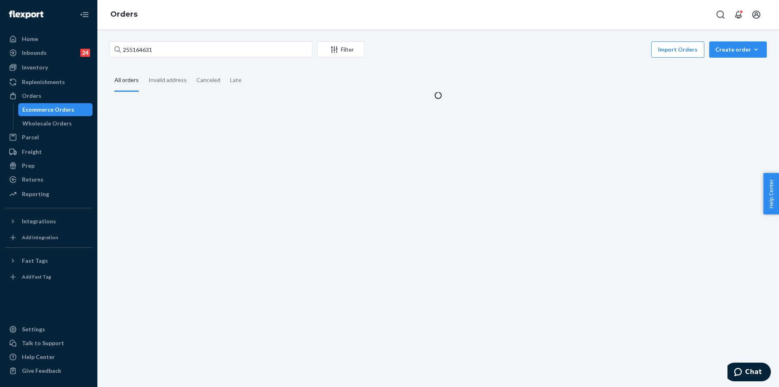
drag, startPoint x: 215, startPoint y: 58, endPoint x: 208, endPoint y: 54, distance: 7.1
click at [215, 58] on div "255164631 Filter Import Orders Create order Ecommerce order Removal order" at bounding box center [438, 50] width 657 height 18
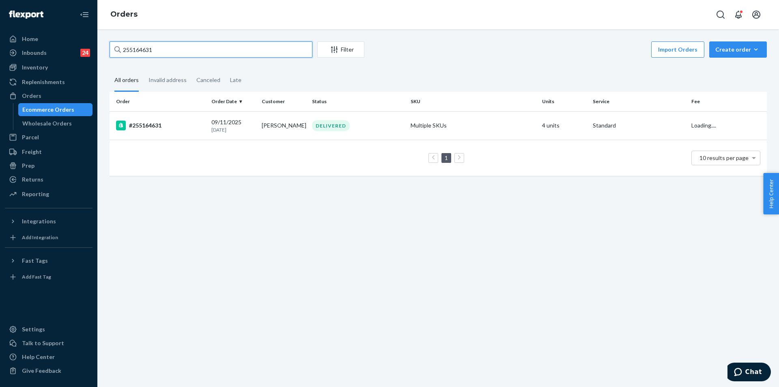
click at [208, 54] on input "255164631" at bounding box center [211, 49] width 203 height 16
paste input "325889"
type input "255325889"
click at [382, 127] on div "PROCESSING" at bounding box center [357, 125] width 95 height 11
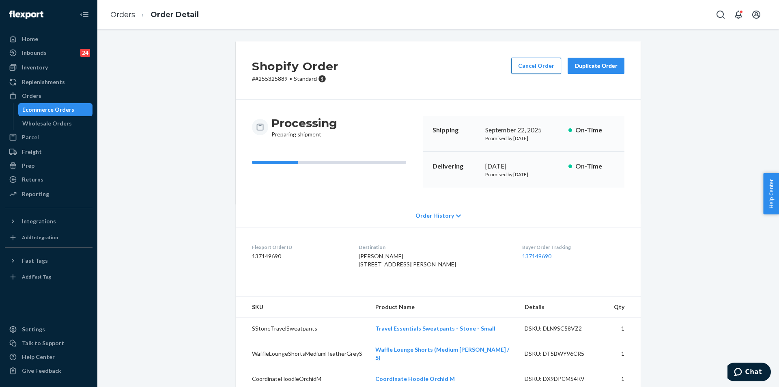
click at [533, 67] on button "Cancel Order" at bounding box center [536, 66] width 50 height 16
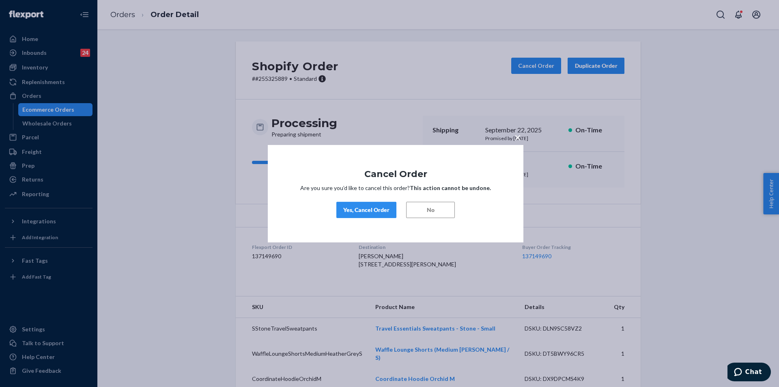
click at [356, 212] on div "Yes, Cancel Order" at bounding box center [366, 210] width 46 height 8
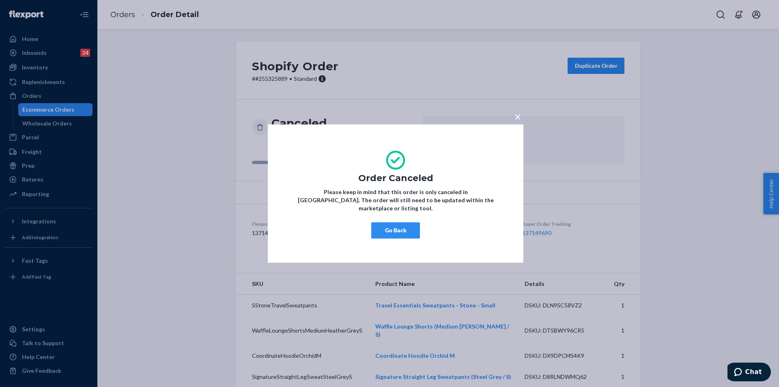
click at [406, 225] on button "Go Back" at bounding box center [395, 230] width 49 height 16
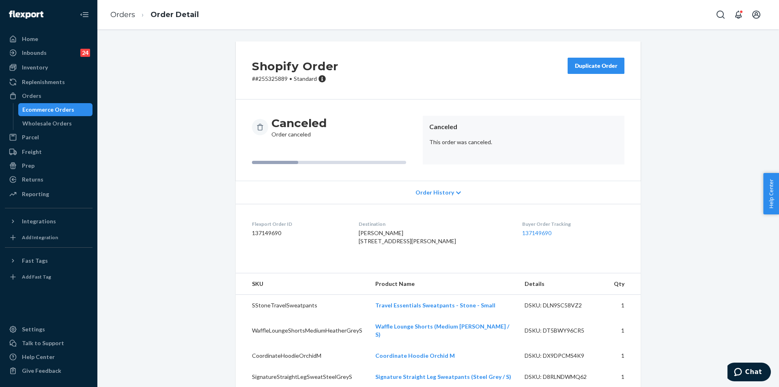
scroll to position [18, 0]
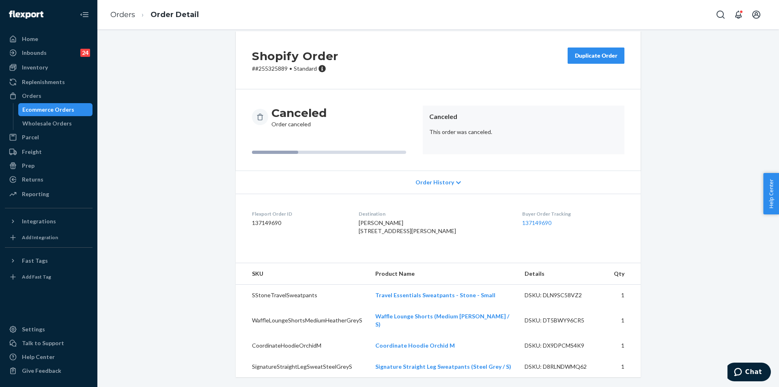
click at [591, 54] on button "Duplicate Order" at bounding box center [595, 55] width 57 height 16
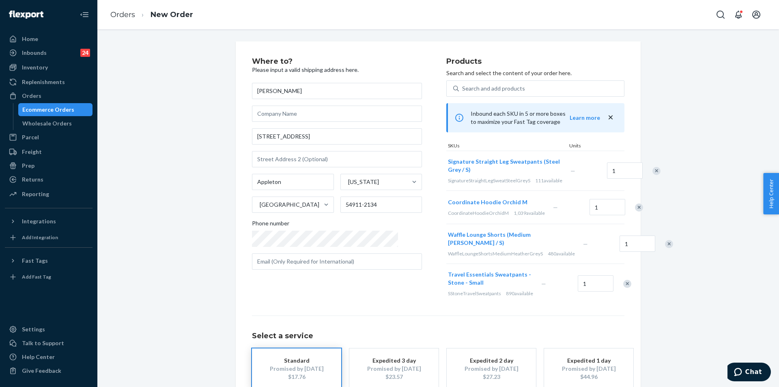
scroll to position [64, 0]
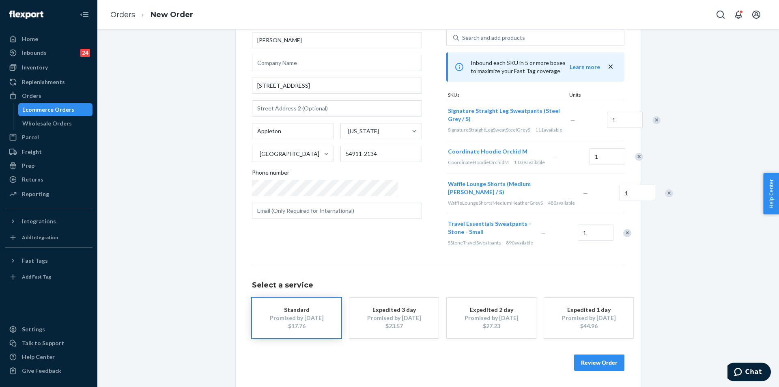
click at [584, 365] on button "Review Order" at bounding box center [599, 362] width 50 height 16
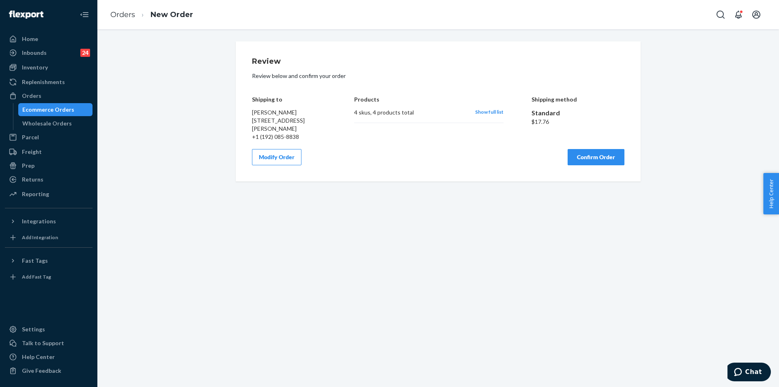
scroll to position [0, 0]
click at [600, 158] on button "Confirm Order" at bounding box center [595, 157] width 57 height 16
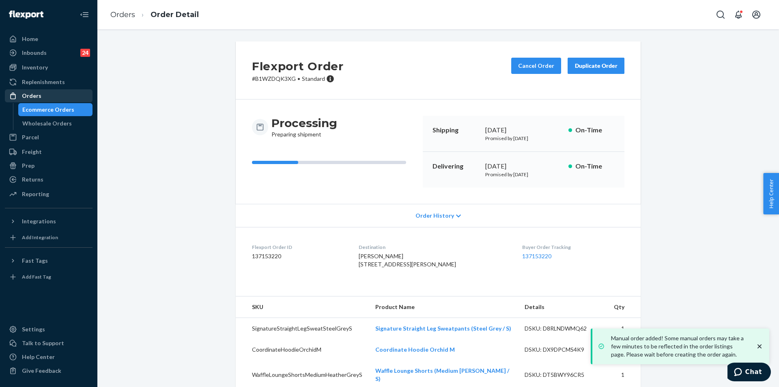
drag, startPoint x: 44, startPoint y: 93, endPoint x: 51, endPoint y: 97, distance: 7.9
click at [45, 93] on div "Orders" at bounding box center [49, 95] width 86 height 11
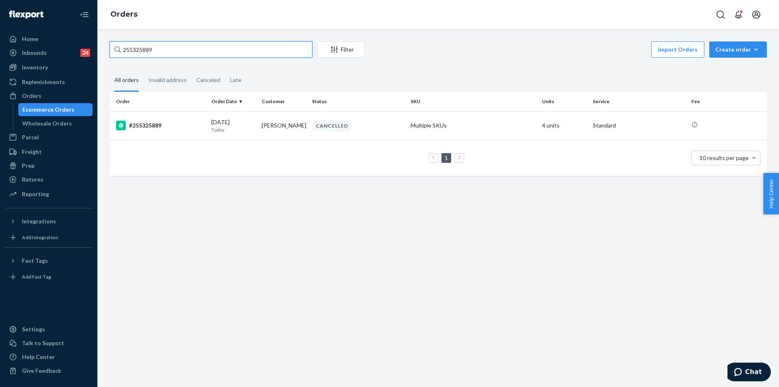
click at [178, 50] on input "255325889" at bounding box center [211, 49] width 203 height 16
paste input "229541"
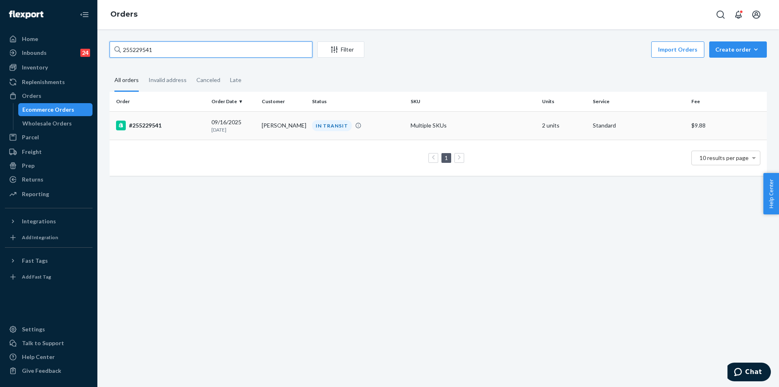
type input "255229541"
click at [374, 126] on div "IN TRANSIT" at bounding box center [357, 125] width 95 height 11
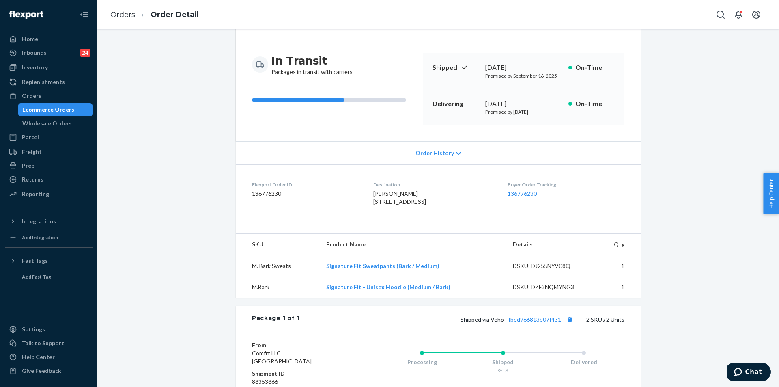
scroll to position [122, 0]
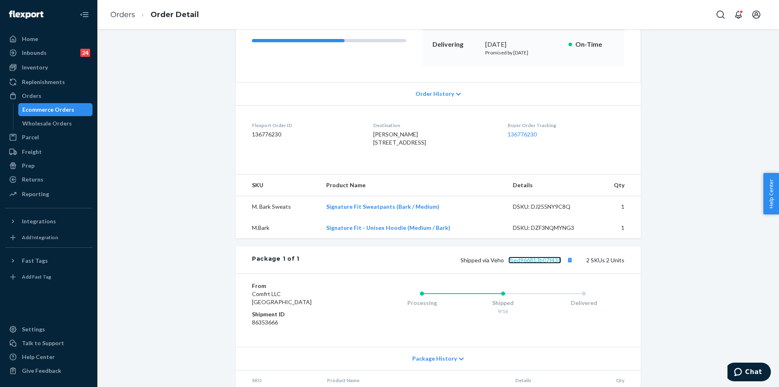
click at [542, 263] on link "fbed966813b07f431" at bounding box center [534, 259] width 53 height 7
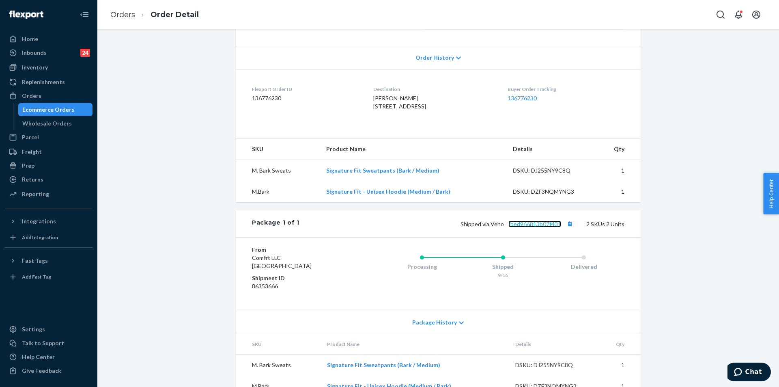
scroll to position [193, 0]
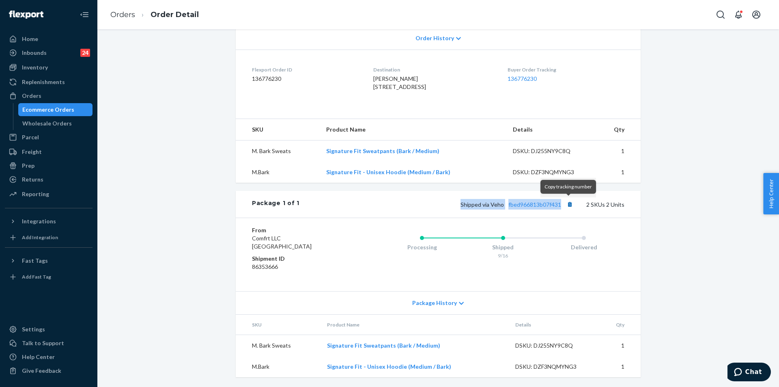
copy span "Shipped via Veho fbed966813b07f431"
drag, startPoint x: 459, startPoint y: 202, endPoint x: 566, endPoint y: 206, distance: 107.1
click at [566, 206] on div "Shipped via Veho fbed966813b07f431 2 SKUs 2 Units" at bounding box center [461, 204] width 325 height 11
click at [56, 99] on div "Orders" at bounding box center [49, 95] width 86 height 11
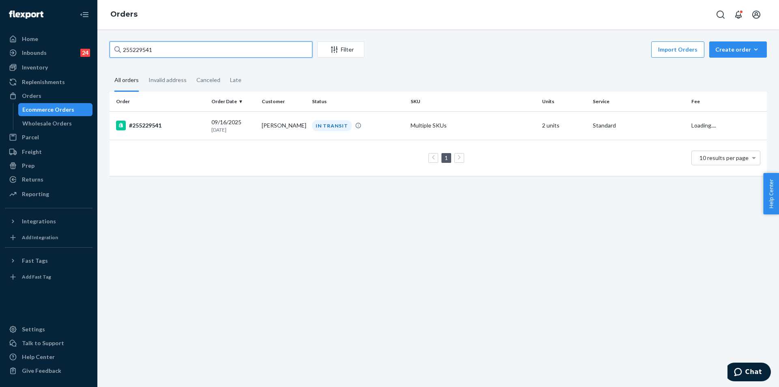
click at [190, 51] on input "255229541" at bounding box center [211, 49] width 203 height 16
paste input "326199"
click at [185, 40] on div "255326199 Filter Import Orders Create order Ecommerce order Removal order All o…" at bounding box center [437, 207] width 681 height 357
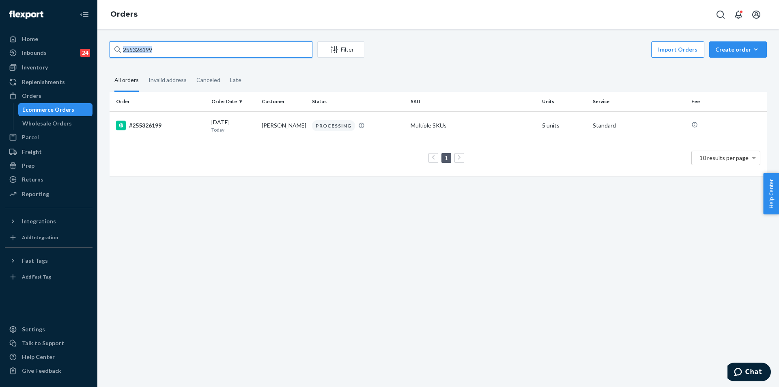
click at [185, 43] on input "255326199" at bounding box center [211, 49] width 203 height 16
paste input "255192563"
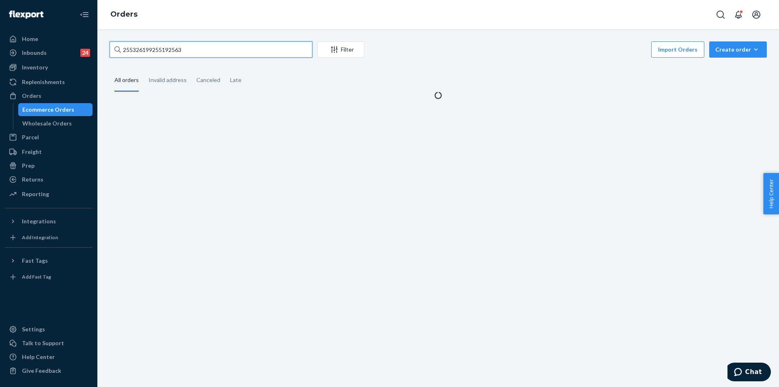
paste input "text"
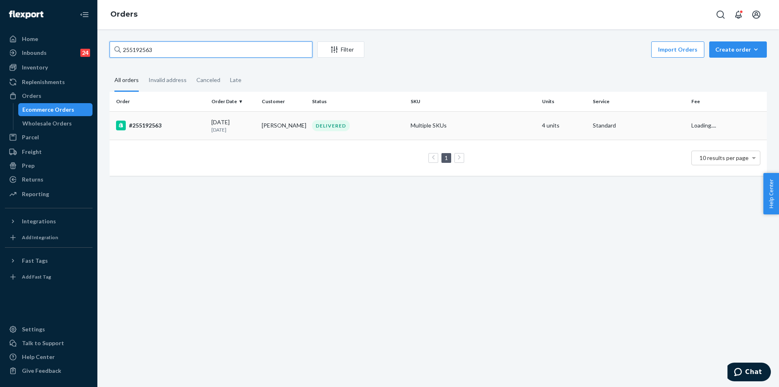
type input "255192563"
click at [375, 127] on div "DELIVERED" at bounding box center [357, 125] width 95 height 11
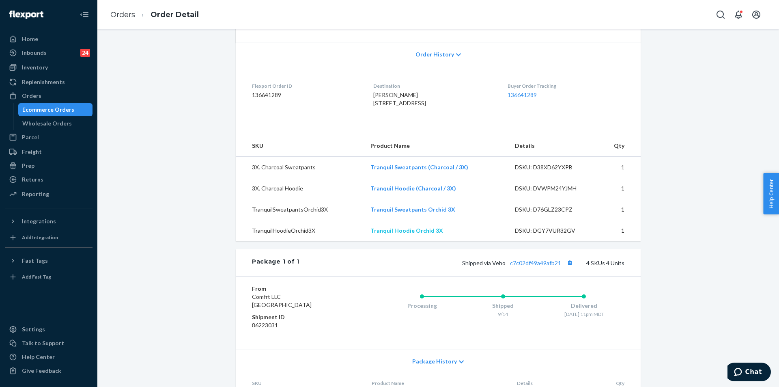
scroll to position [162, 0]
click at [535, 265] on link "c7c02df49a49afb21" at bounding box center [535, 261] width 51 height 7
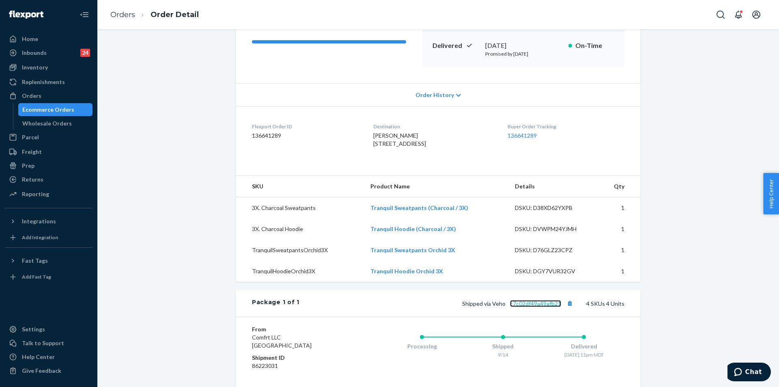
scroll to position [81, 0]
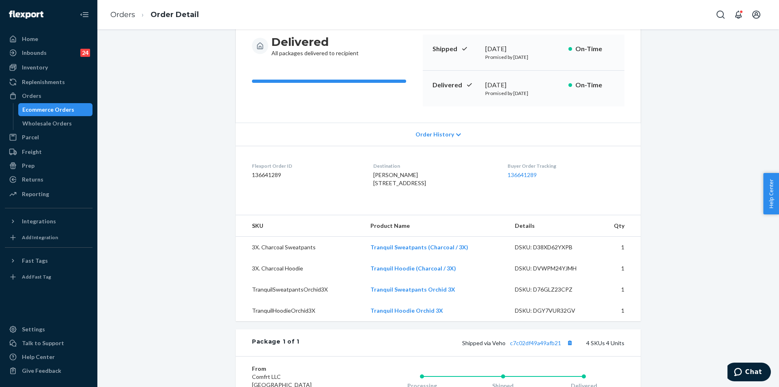
copy div "September 19, 2025"
drag, startPoint x: 483, startPoint y: 84, endPoint x: 550, endPoint y: 84, distance: 67.3
click at [550, 84] on div "September 19, 2025" at bounding box center [523, 84] width 77 height 9
copy span "2121 S Broadway Unit 158 Unti 158 Denver, CO 80210-4498 US"
drag, startPoint x: 363, startPoint y: 182, endPoint x: 354, endPoint y: 187, distance: 10.7
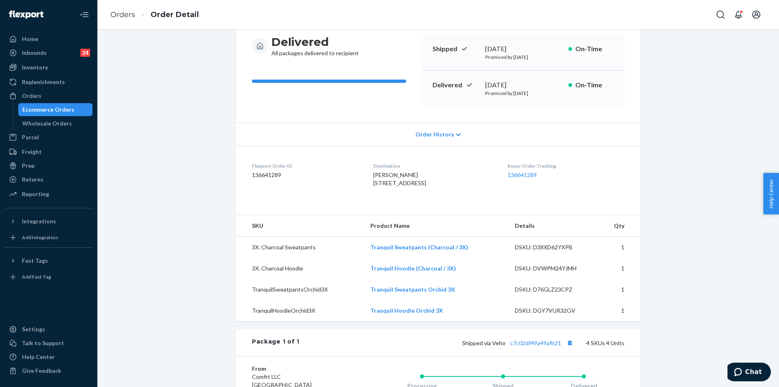
click at [397, 205] on dl "Flexport Order ID 136641289 Destination Jen Barnes 2121 S Broadway Unit 158 Unt…" at bounding box center [438, 176] width 405 height 61
copy span "2121 S Broadway Unit 158 Unti 158 Denver, CO 80210-4498 US"
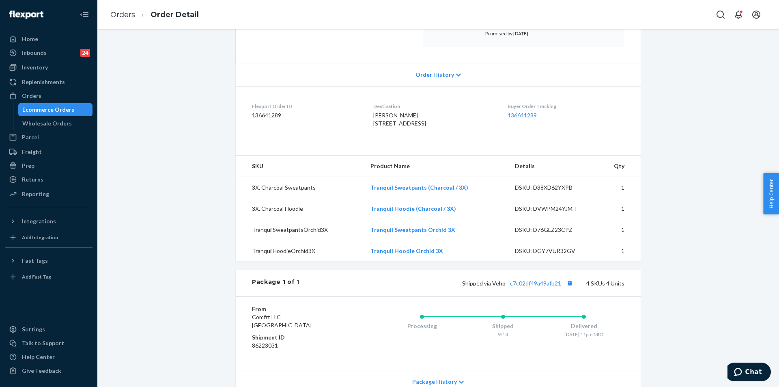
scroll to position [243, 0]
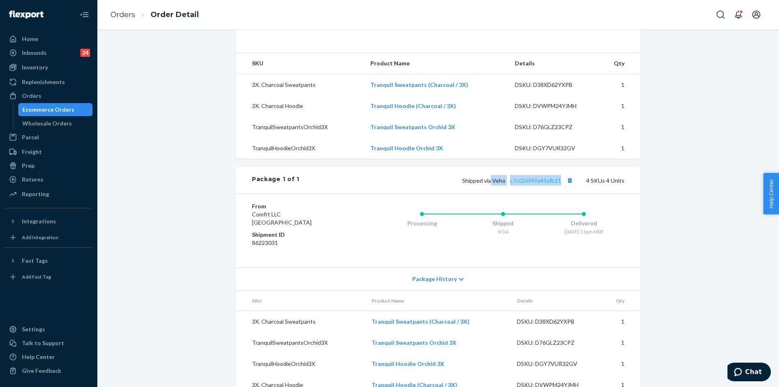
copy span "Veho c7c02df49a49afb21"
drag, startPoint x: 490, startPoint y: 200, endPoint x: 559, endPoint y: 206, distance: 68.8
click at [559, 185] on div "Shipped via Veho c7c02df49a49afb21 4 SKUs 4 Units" at bounding box center [461, 180] width 325 height 11
click at [42, 95] on div "Orders" at bounding box center [49, 95] width 86 height 11
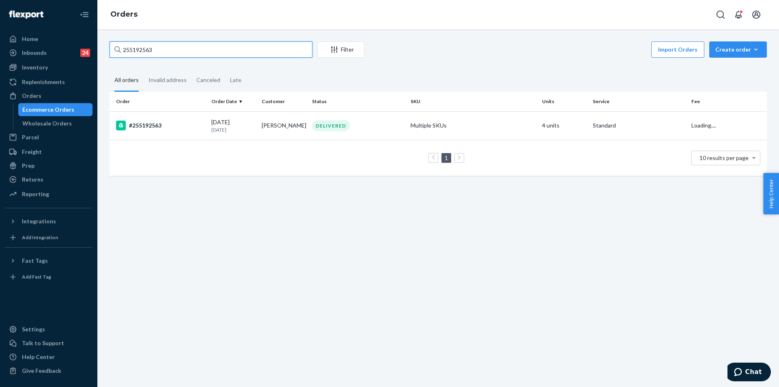
click at [208, 53] on input "255192563" at bounding box center [211, 49] width 203 height 16
paste input "255305115"
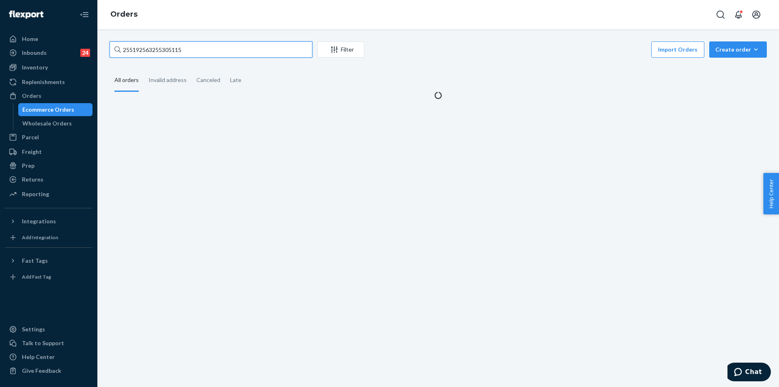
paste input "text"
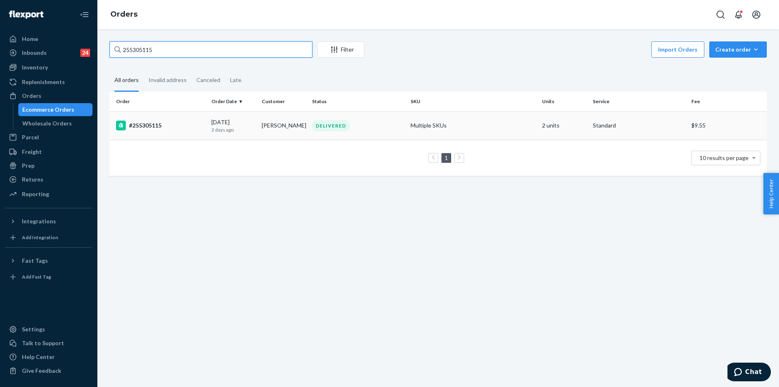
type input "255305115"
click at [351, 132] on td "DELIVERED" at bounding box center [358, 125] width 99 height 28
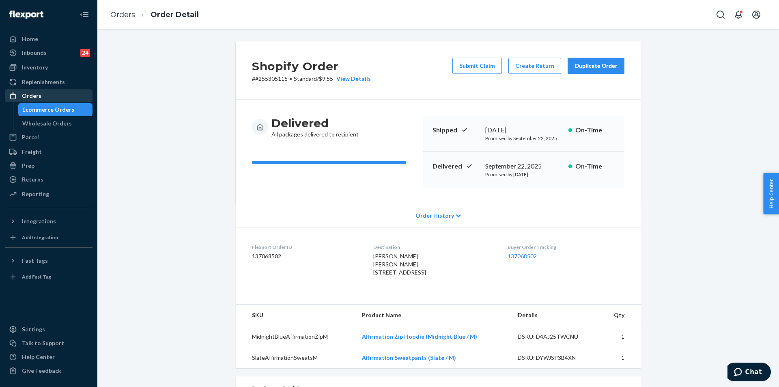
click at [30, 97] on div "Orders" at bounding box center [31, 96] width 19 height 8
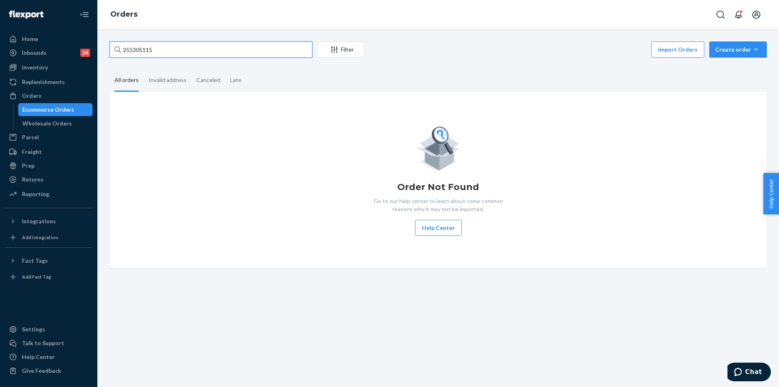
click at [242, 47] on input "255305115" at bounding box center [211, 49] width 203 height 16
paste input "241264"
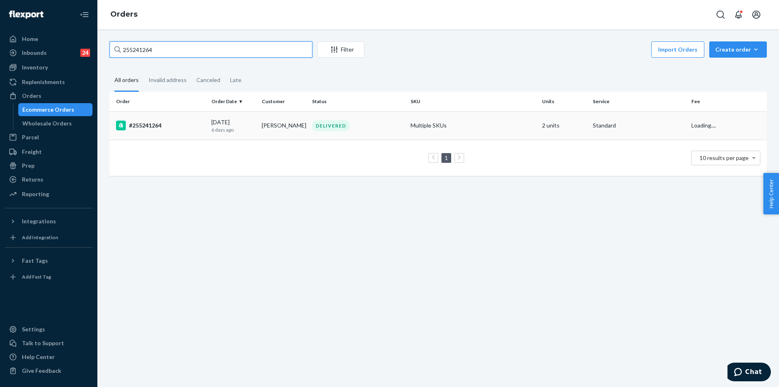
type input "255241264"
click at [366, 123] on div "DELIVERED" at bounding box center [357, 125] width 95 height 11
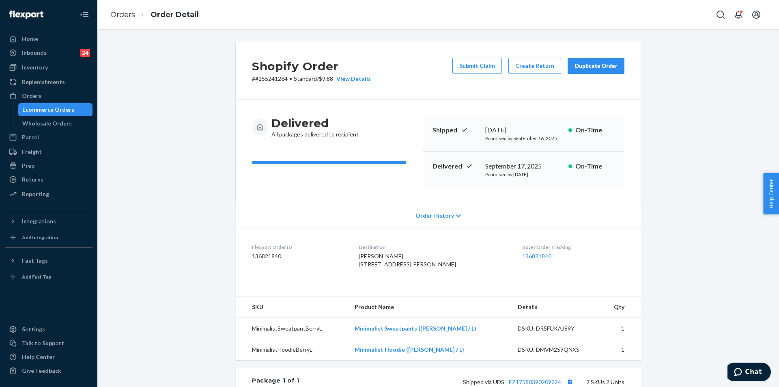
click at [604, 64] on div "Duplicate Order" at bounding box center [595, 66] width 43 height 8
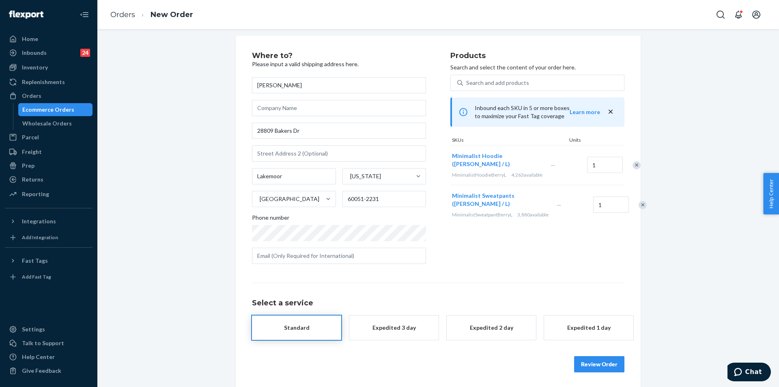
scroll to position [7, 0]
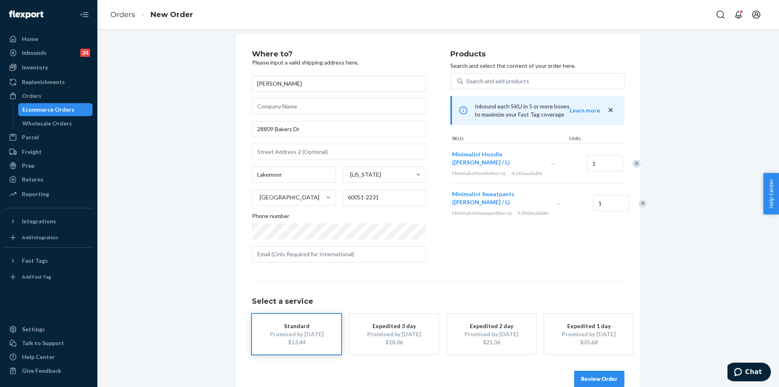
click at [638, 207] on div "Remove Item" at bounding box center [642, 203] width 8 height 8
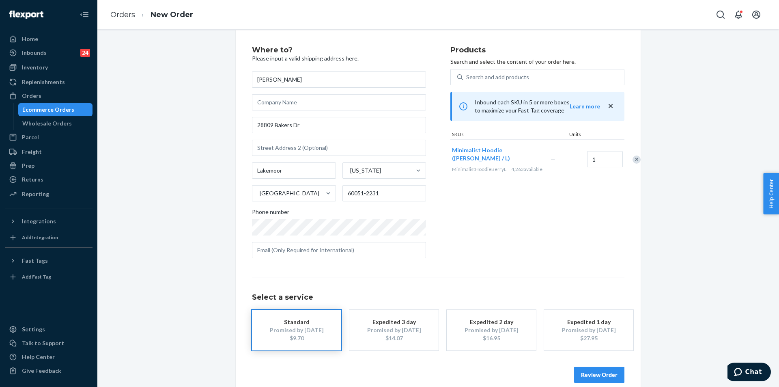
scroll to position [24, 0]
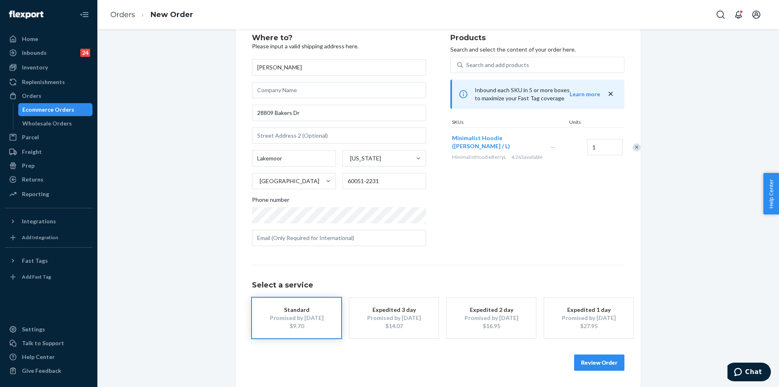
click at [604, 360] on button "Review Order" at bounding box center [599, 362] width 50 height 16
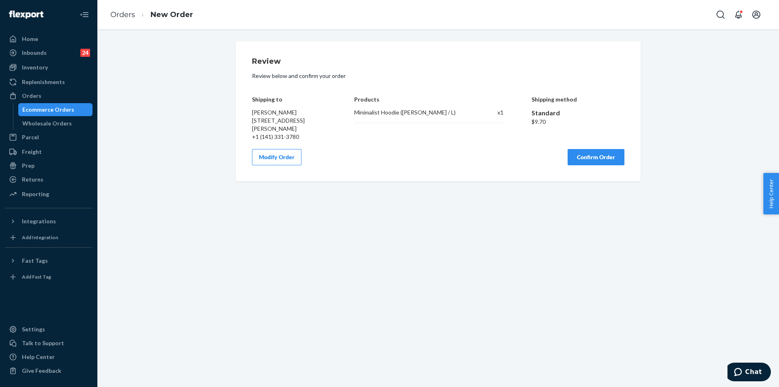
scroll to position [0, 0]
click at [581, 163] on button "Confirm Order" at bounding box center [595, 157] width 57 height 16
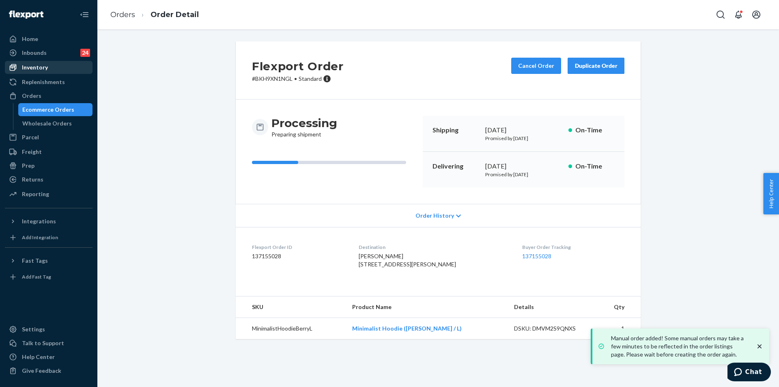
click at [56, 93] on div "Orders" at bounding box center [49, 95] width 86 height 11
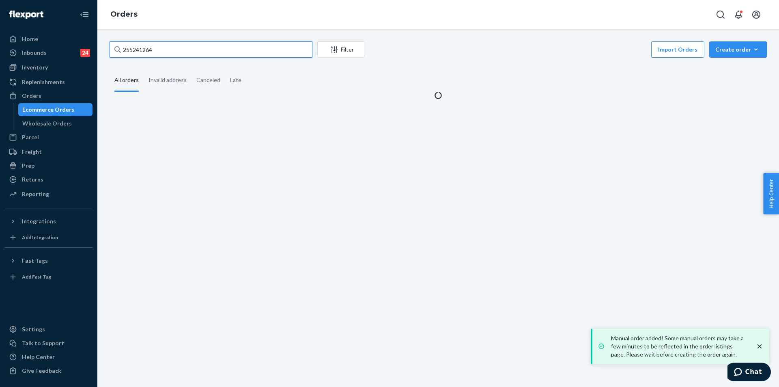
click at [168, 51] on input "255241264" at bounding box center [211, 49] width 203 height 16
click at [170, 51] on input "255241264" at bounding box center [211, 49] width 203 height 16
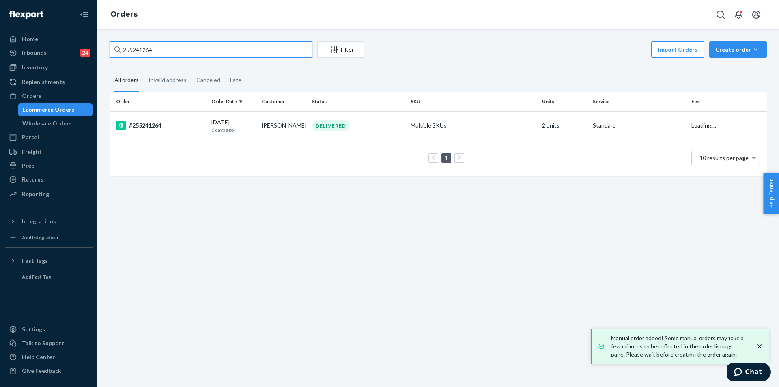
paste input "253751943"
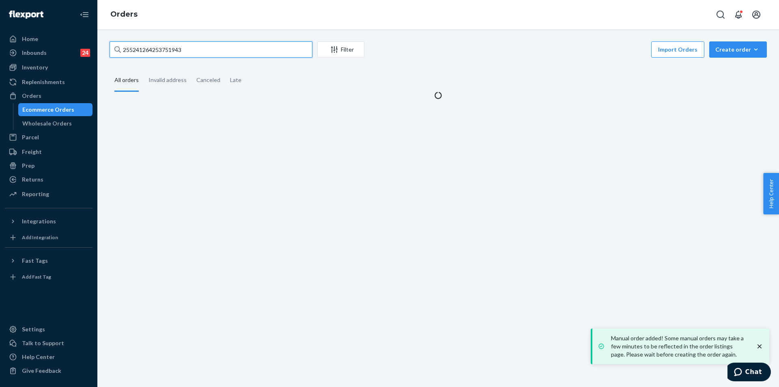
paste input "text"
type input "253751943"
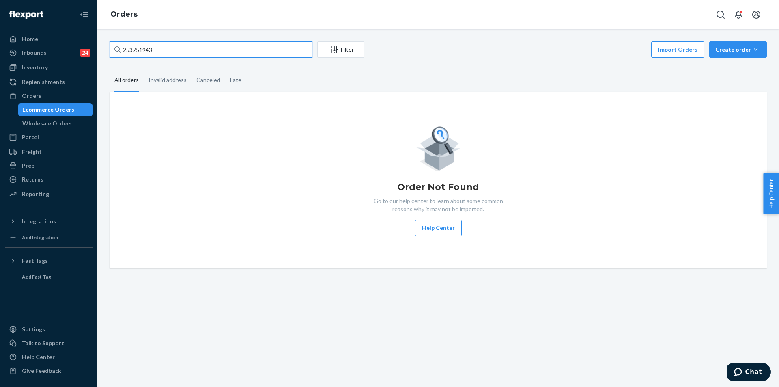
click at [209, 48] on input "253751943" at bounding box center [211, 49] width 203 height 16
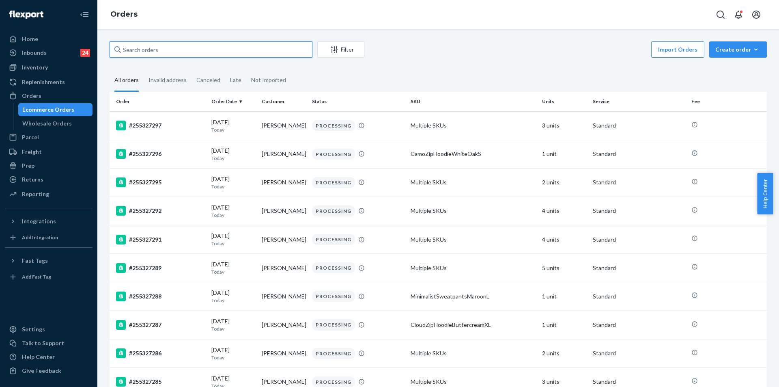
click at [200, 52] on input "text" at bounding box center [211, 49] width 203 height 16
click at [233, 53] on input "text" at bounding box center [211, 49] width 203 height 16
paste input "253751943"
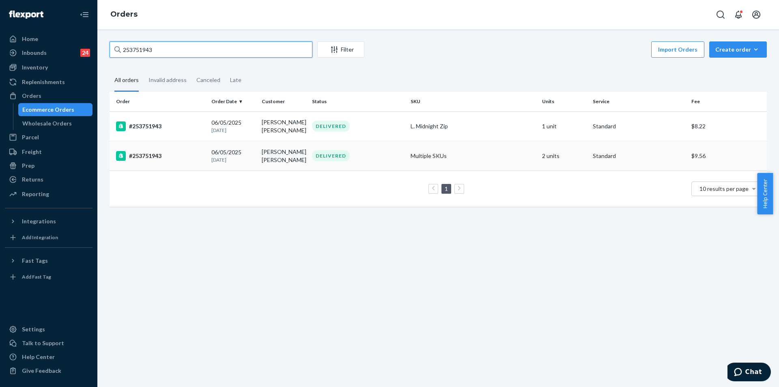
type input "253751943"
click at [372, 150] on div "DELIVERED" at bounding box center [357, 155] width 95 height 11
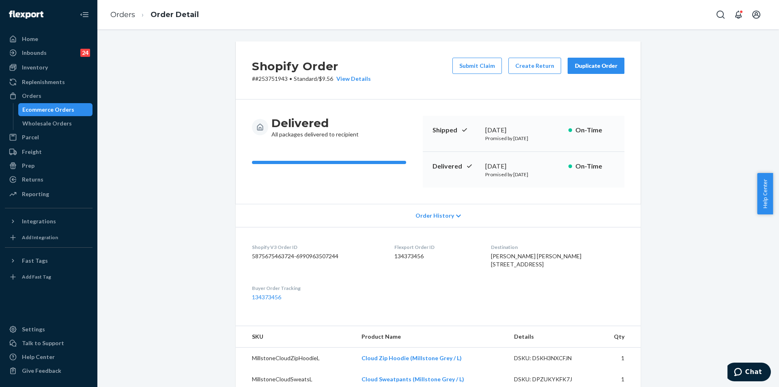
copy div "August 21, 2025"
drag, startPoint x: 480, startPoint y: 168, endPoint x: 539, endPoint y: 168, distance: 59.2
click at [539, 168] on div "Delivered August 21, 2025 Promised by August 25, 2025 On-Time" at bounding box center [524, 170] width 202 height 36
click at [72, 103] on div "Orders Ecommerce Orders Wholesale Orders" at bounding box center [49, 109] width 88 height 41
click at [69, 98] on div "Orders" at bounding box center [49, 95] width 86 height 11
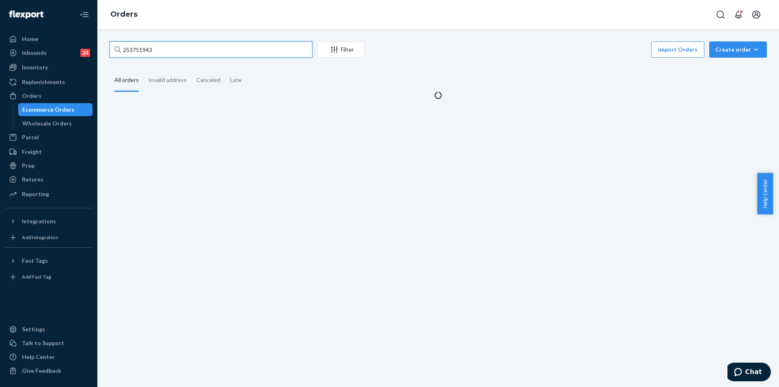
click at [190, 52] on input "253751943" at bounding box center [211, 49] width 203 height 16
paste input "5226962"
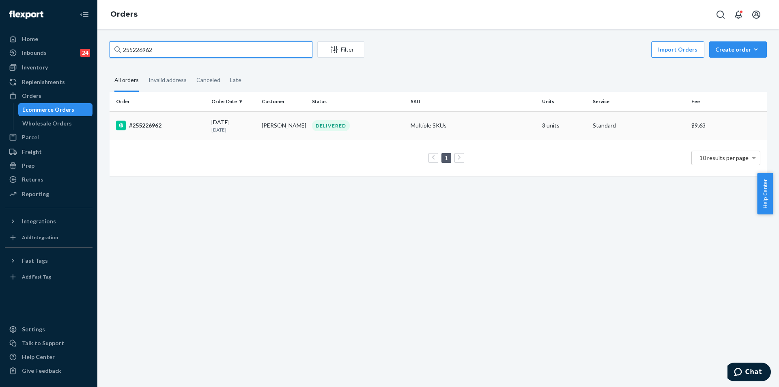
type input "255226962"
click at [337, 119] on td "DELIVERED" at bounding box center [358, 125] width 99 height 28
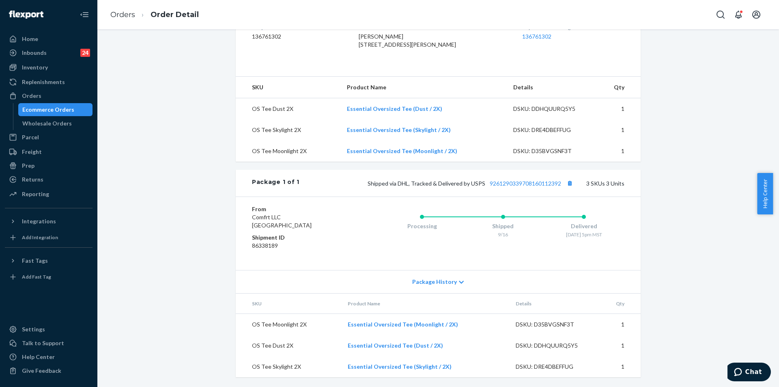
scroll to position [236, 0]
click at [533, 184] on link "9261290339708160112392" at bounding box center [525, 183] width 71 height 7
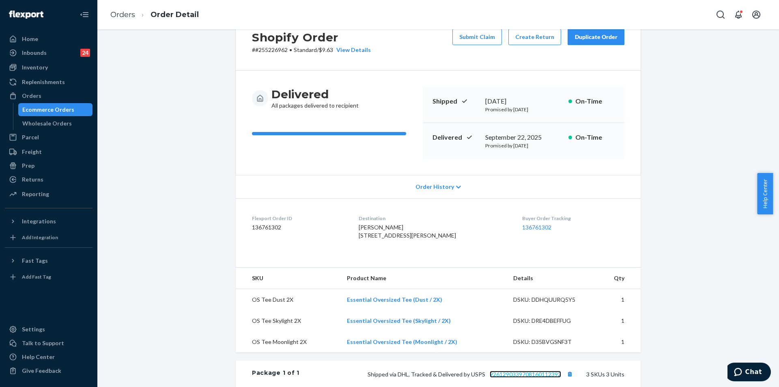
scroll to position [0, 0]
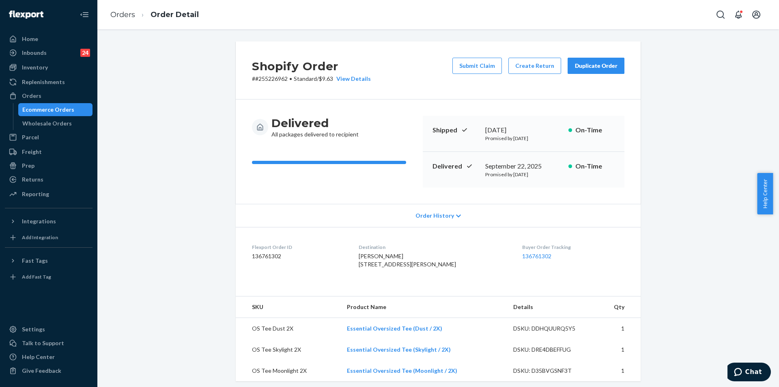
click at [595, 68] on div "Duplicate Order" at bounding box center [595, 66] width 43 height 8
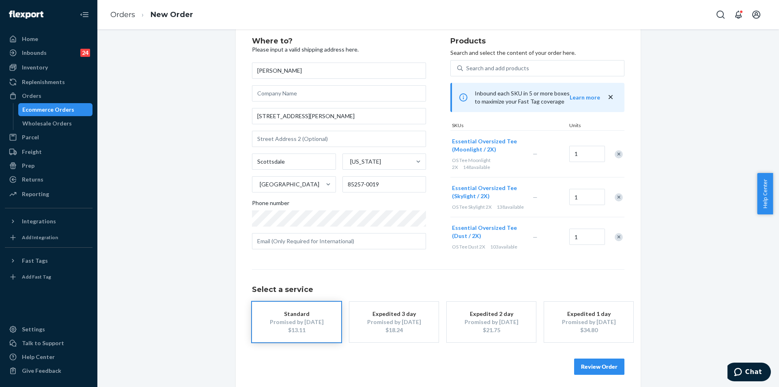
scroll to position [31, 0]
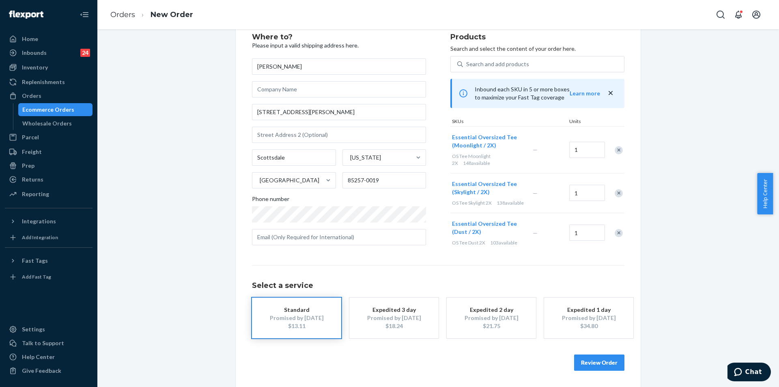
click at [608, 360] on button "Review Order" at bounding box center [599, 362] width 50 height 16
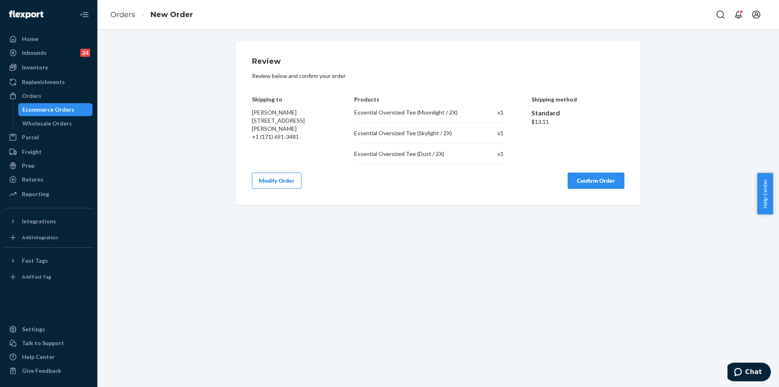
scroll to position [0, 0]
click at [600, 187] on button "Confirm Order" at bounding box center [595, 180] width 57 height 16
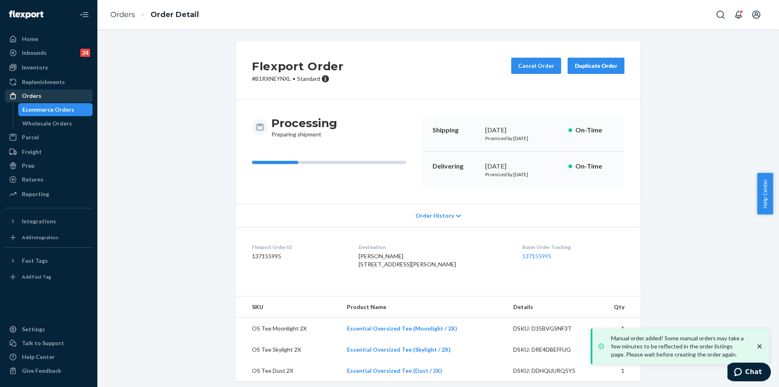
click at [37, 96] on div "Orders" at bounding box center [31, 96] width 19 height 8
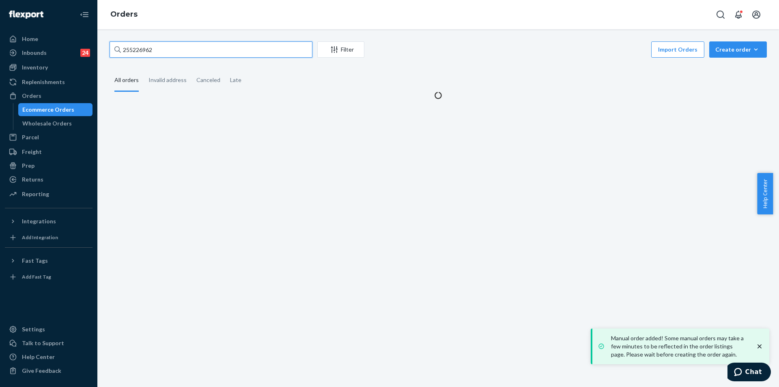
click at [202, 49] on input "255226962" at bounding box center [211, 49] width 203 height 16
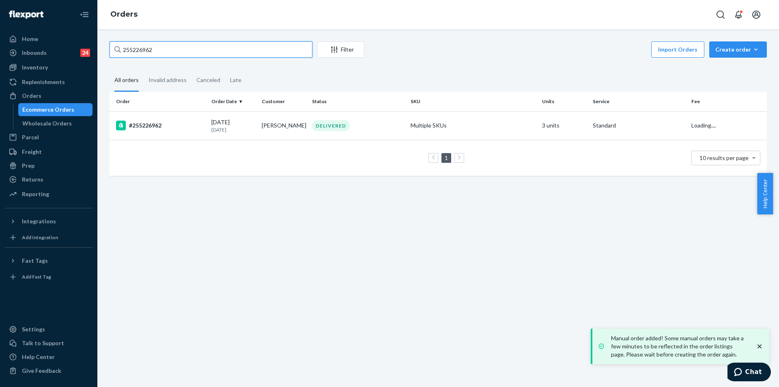
paste input "[EMAIL_ADDRESS][DOMAIN_NAME]"
type input "[EMAIL_ADDRESS][DOMAIN_NAME]"
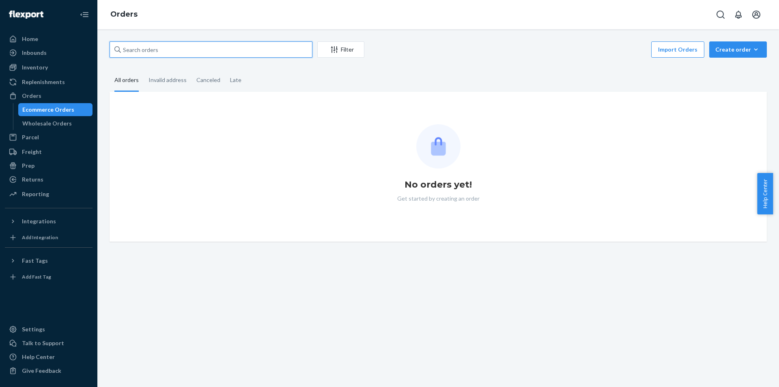
click at [198, 53] on input "text" at bounding box center [211, 49] width 203 height 16
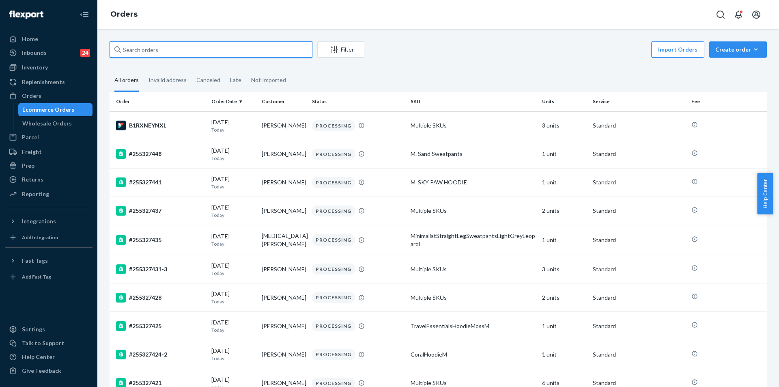
paste input "[EMAIL_ADDRESS][DOMAIN_NAME]"
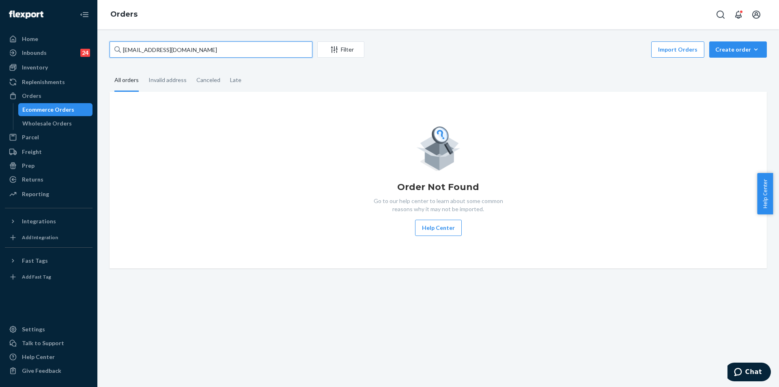
click at [218, 50] on input "[EMAIL_ADDRESS][DOMAIN_NAME]" at bounding box center [211, 49] width 203 height 16
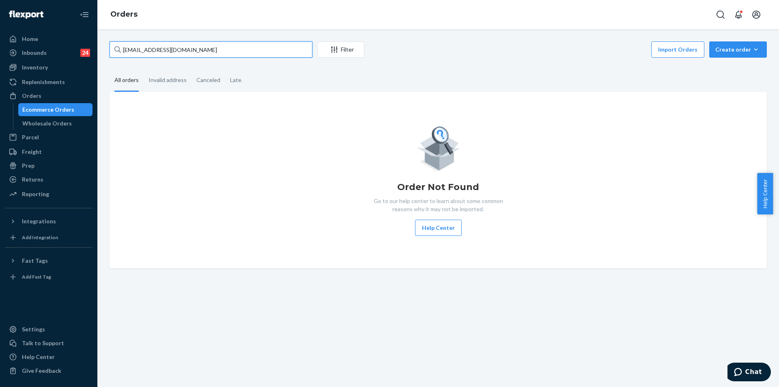
click at [213, 51] on input "[EMAIL_ADDRESS][DOMAIN_NAME]" at bounding box center [211, 49] width 203 height 16
paste input "255181610"
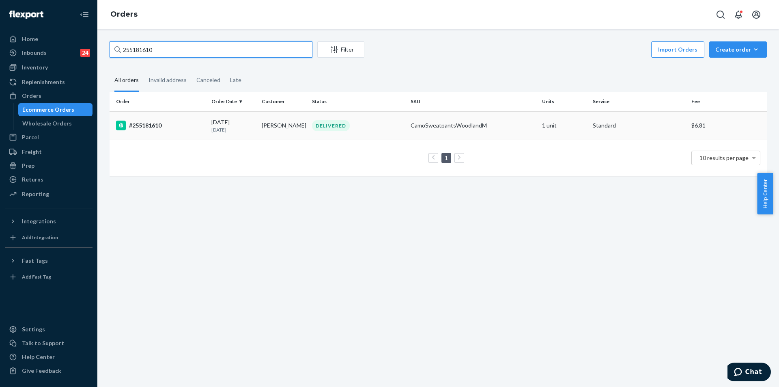
type input "255181610"
click at [411, 137] on td "CamoSweatpantsWoodlandM" at bounding box center [472, 125] width 131 height 28
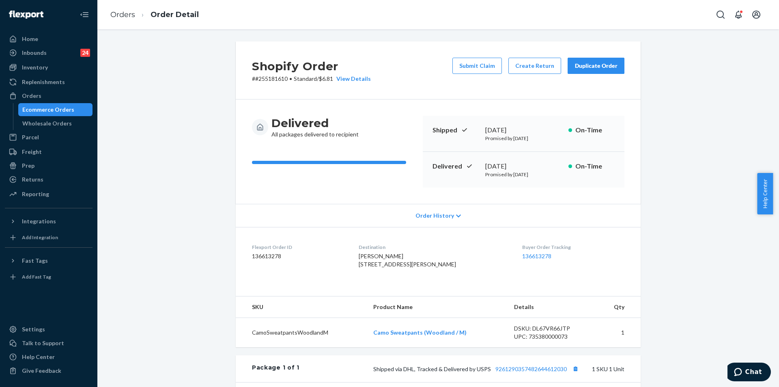
click at [598, 60] on button "Duplicate Order" at bounding box center [595, 66] width 57 height 16
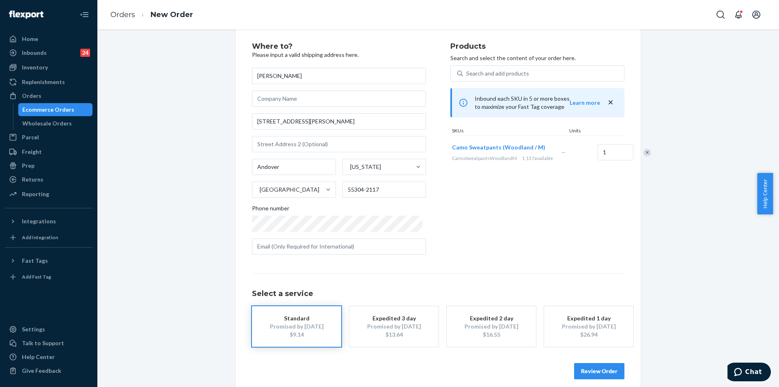
scroll to position [24, 0]
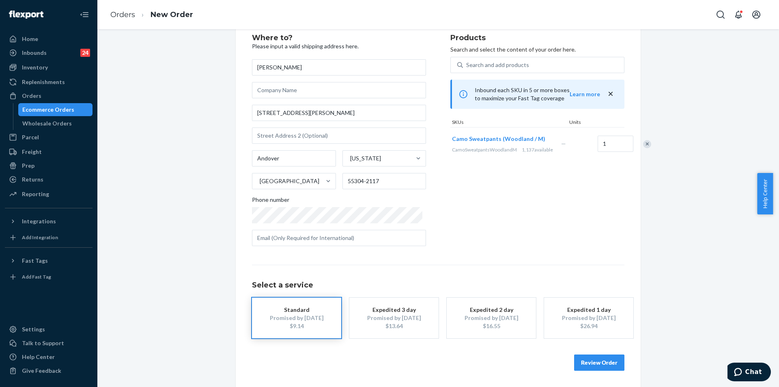
click at [593, 361] on button "Review Order" at bounding box center [599, 362] width 50 height 16
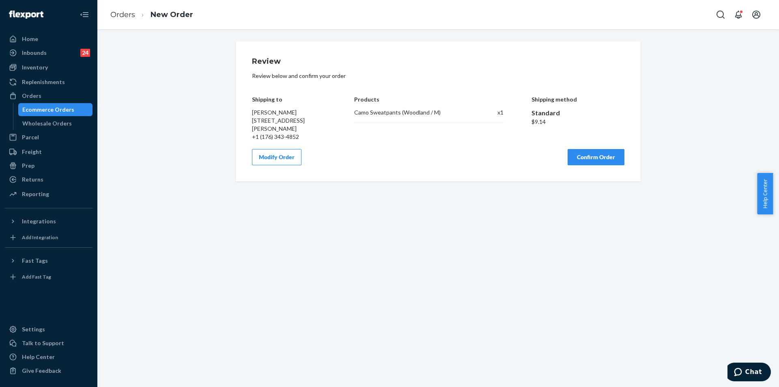
click at [581, 158] on button "Confirm Order" at bounding box center [595, 157] width 57 height 16
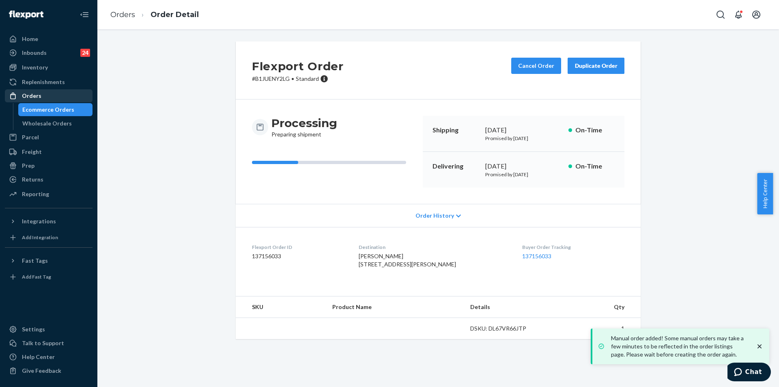
click at [64, 99] on div "Orders" at bounding box center [49, 95] width 86 height 11
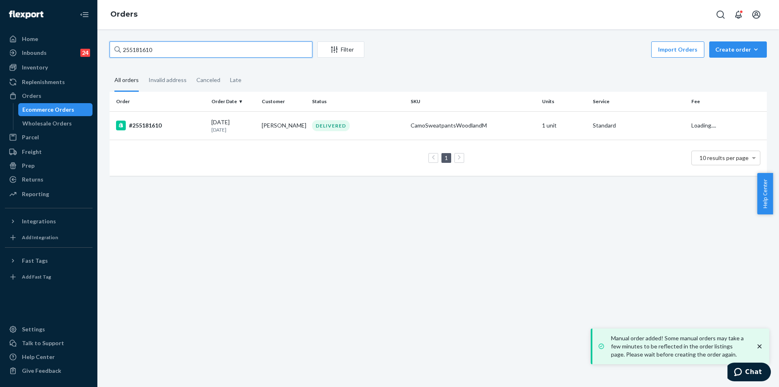
click at [154, 52] on input "255181610" at bounding box center [211, 49] width 203 height 16
paste input "[PERSON_NAME]"
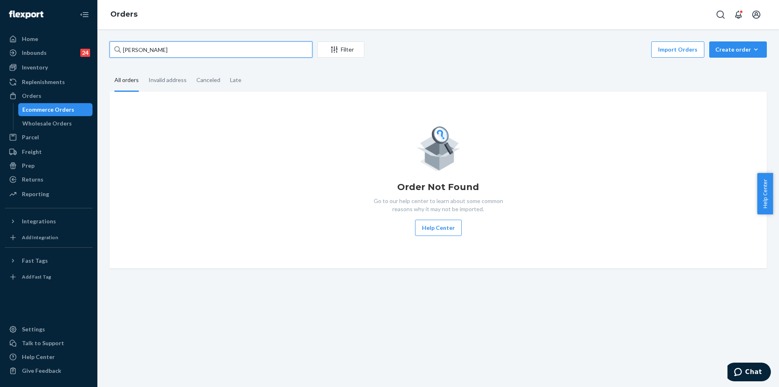
click at [202, 45] on input "[PERSON_NAME]" at bounding box center [211, 49] width 203 height 16
paste input "[PERSON_NAME]"
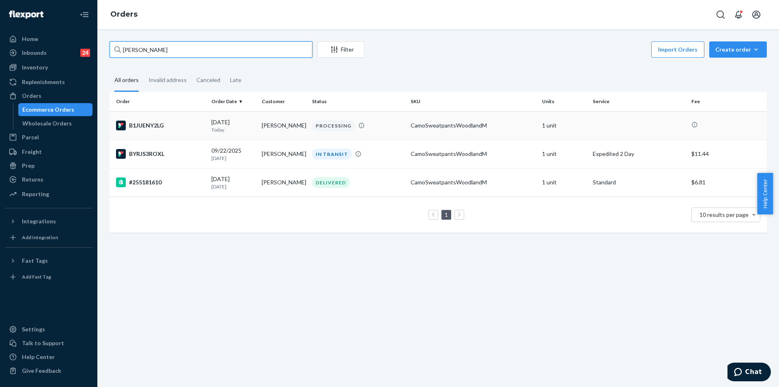
type input "[PERSON_NAME]"
click at [361, 123] on div "PROCESSING" at bounding box center [357, 125] width 95 height 11
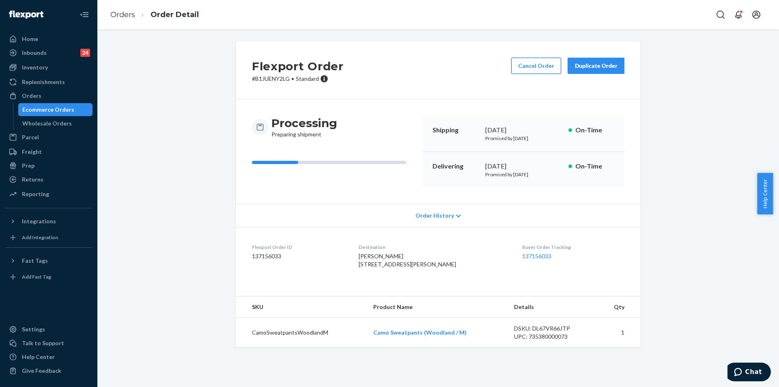
click at [529, 62] on button "Cancel Order" at bounding box center [536, 66] width 50 height 16
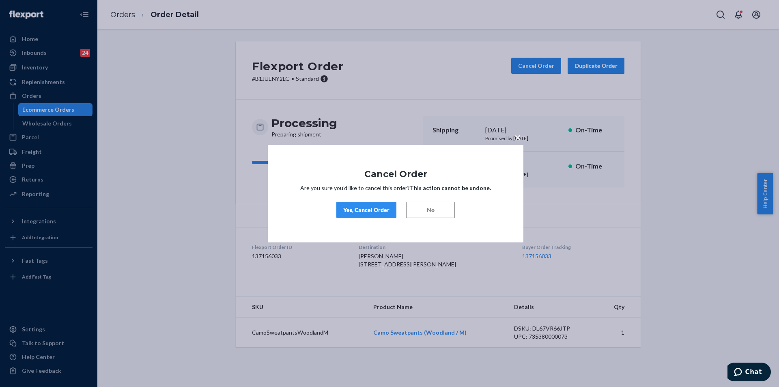
click at [376, 208] on div "Yes, Cancel Order" at bounding box center [366, 210] width 46 height 8
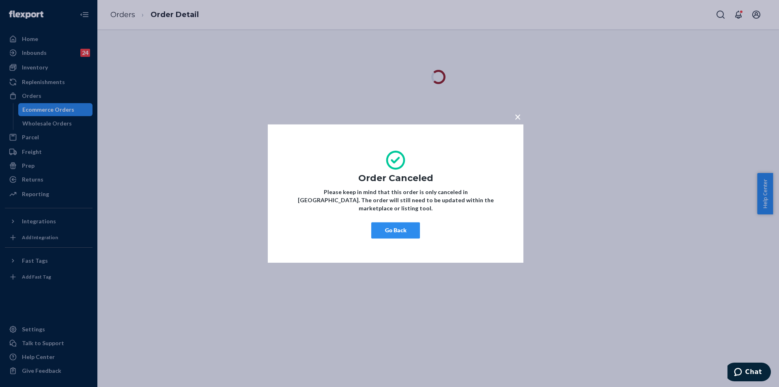
click at [140, 9] on div "× Order Canceled Please keep in mind that this order is only canceled in Flexpo…" at bounding box center [389, 193] width 779 height 387
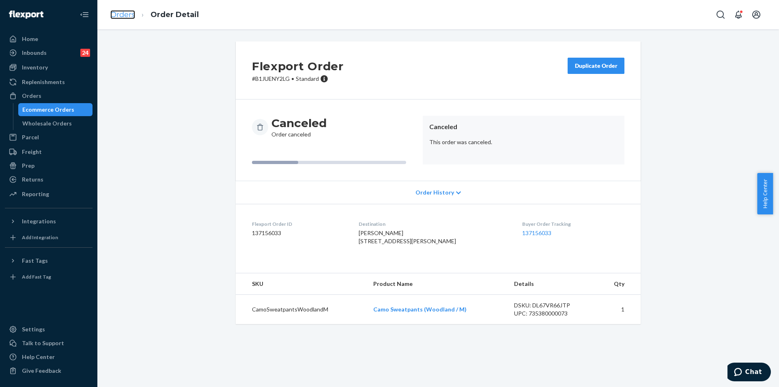
click at [126, 14] on link "Orders" at bounding box center [122, 14] width 25 height 9
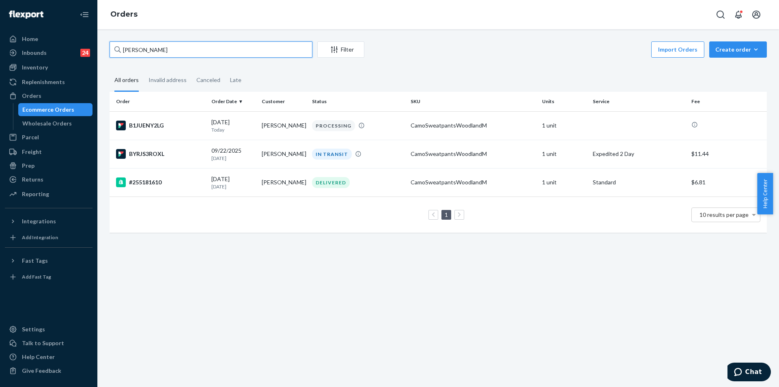
click at [215, 54] on input "Zach Sitarz" at bounding box center [211, 49] width 203 height 16
paste input "254680314"
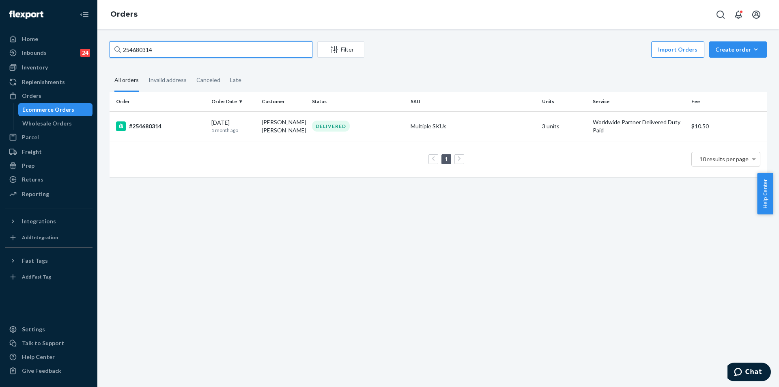
click at [197, 53] on input "254680314" at bounding box center [211, 49] width 203 height 16
click at [196, 52] on input "254680314" at bounding box center [211, 49] width 203 height 16
paste input "sennedevos248@gmail.com"
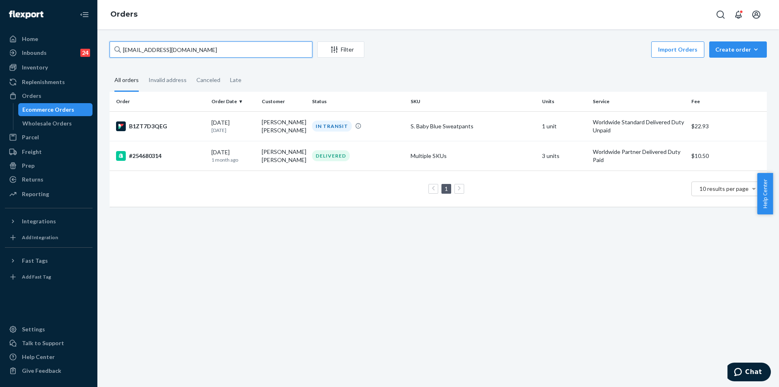
click at [200, 54] on input "sennedevos248@gmail.com" at bounding box center [211, 49] width 203 height 16
paste input "mckaylarseiler"
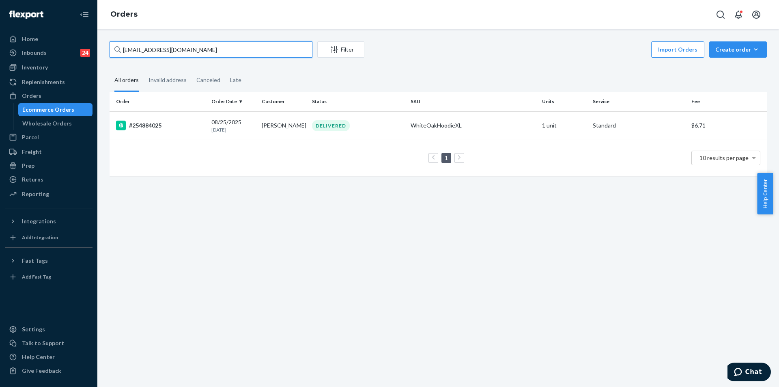
type input "mckaylarseiler@gmail.com"
click at [357, 127] on div "DELIVERED" at bounding box center [357, 125] width 95 height 11
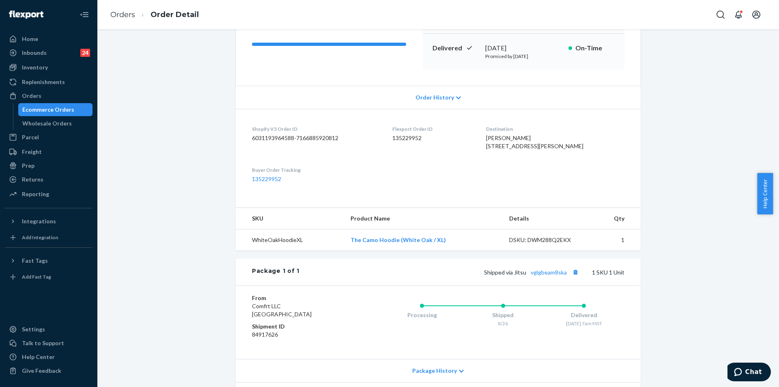
scroll to position [59, 0]
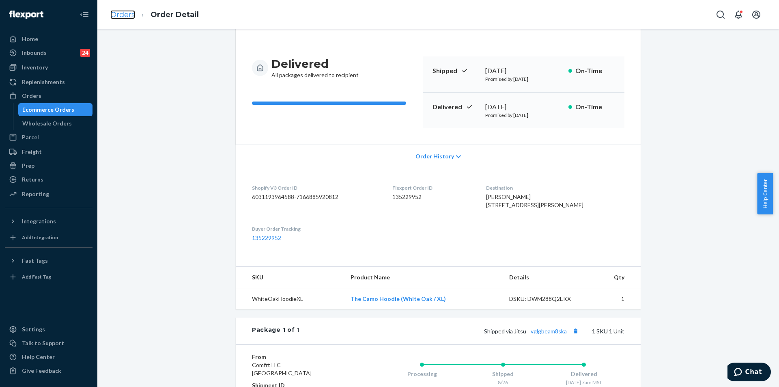
click at [117, 13] on link "Orders" at bounding box center [122, 14] width 25 height 9
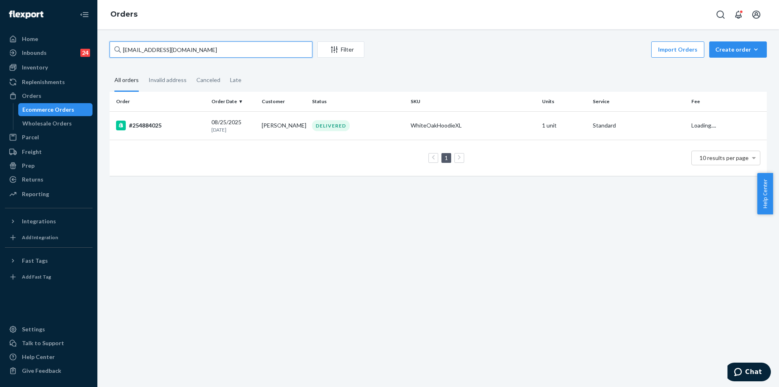
click at [218, 49] on input "mckaylarseiler@gmail.com" at bounding box center [211, 49] width 203 height 16
click at [238, 45] on input "mckaylarseiler@gmail.com" at bounding box center [211, 49] width 203 height 16
click at [238, 47] on input "mckaylarseiler@gmail.com" at bounding box center [211, 49] width 203 height 16
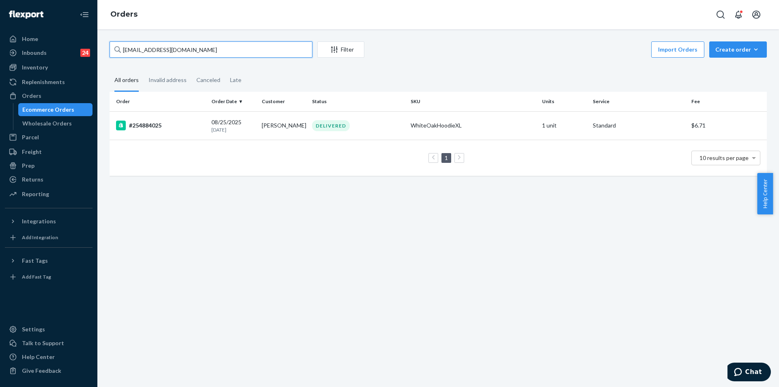
click at [238, 47] on input "mckaylarseiler@gmail.com" at bounding box center [211, 49] width 203 height 16
paste input "255226962"
click at [207, 52] on input "255226962" at bounding box center [211, 49] width 203 height 16
click at [206, 52] on input "255226962" at bounding box center [211, 49] width 203 height 16
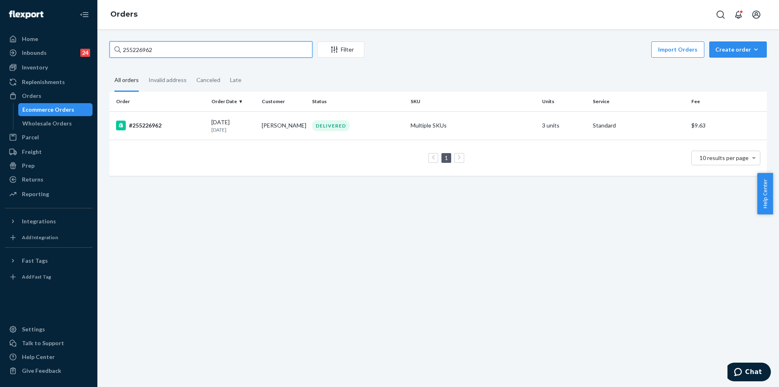
click at [206, 52] on input "255226962" at bounding box center [211, 49] width 203 height 16
paste input "[PERSON_NAME]"
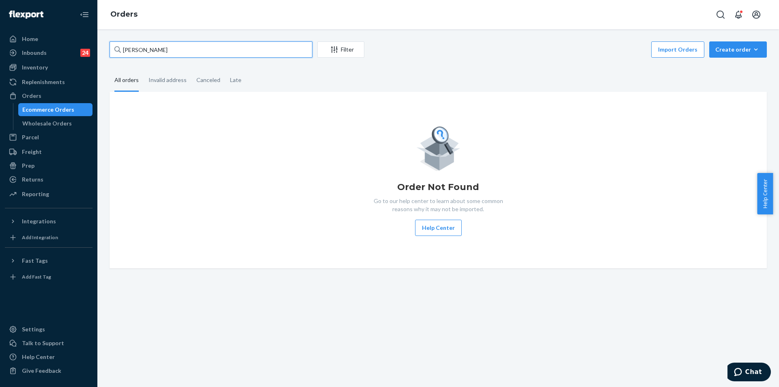
click at [185, 52] on input "[PERSON_NAME]" at bounding box center [211, 49] width 203 height 16
click at [212, 46] on input "[PERSON_NAME]" at bounding box center [211, 49] width 203 height 16
click at [211, 47] on input "[PERSON_NAME]" at bounding box center [211, 49] width 203 height 16
paste input "255226962"
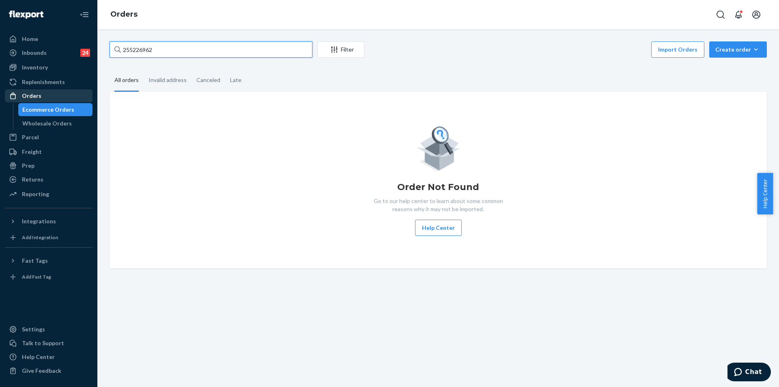
type input "255226962"
click at [71, 97] on div "Orders" at bounding box center [49, 95] width 86 height 11
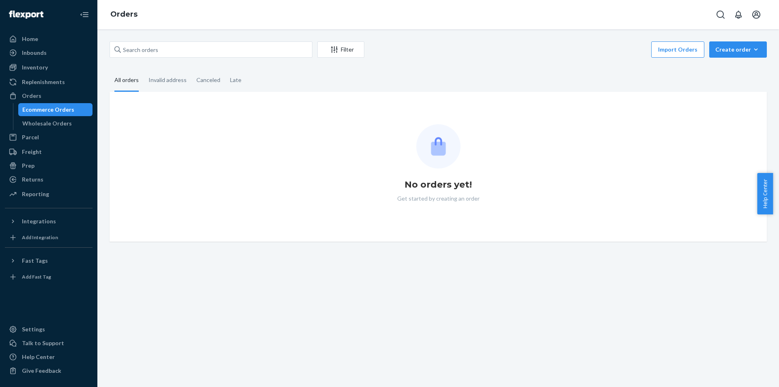
click at [169, 58] on div "Filter Import Orders Create order Ecommerce order Removal order" at bounding box center [438, 50] width 657 height 18
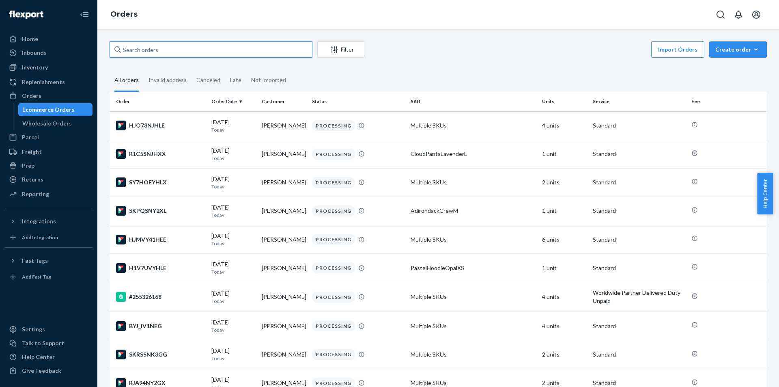
click at [169, 54] on input "text" at bounding box center [211, 49] width 203 height 16
paste input "255226962"
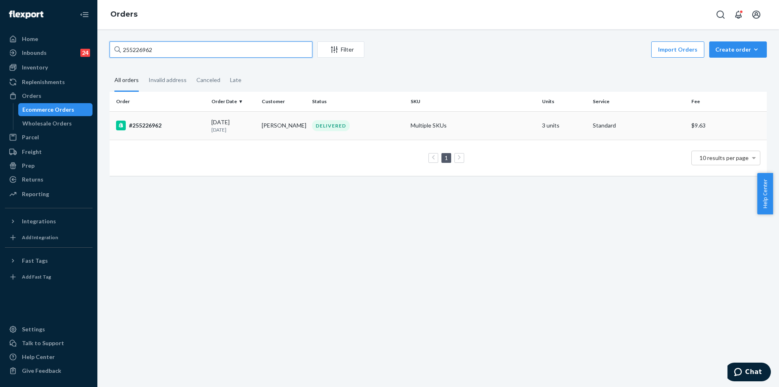
type input "255226962"
copy td "[PERSON_NAME]"
drag, startPoint x: 300, startPoint y: 128, endPoint x: 263, endPoint y: 124, distance: 37.5
click at [263, 124] on td "[PERSON_NAME]" at bounding box center [283, 125] width 50 height 28
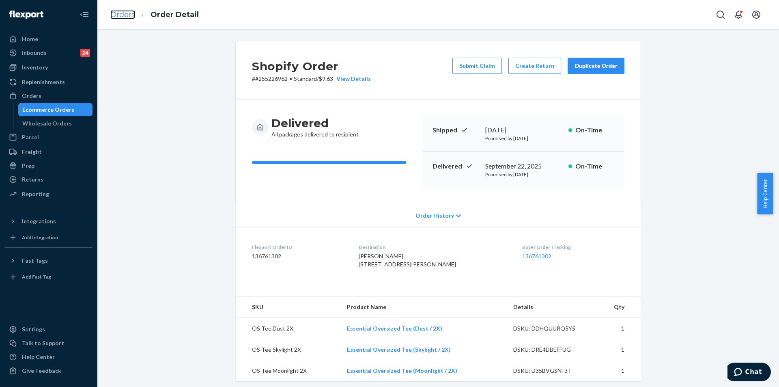
click at [134, 16] on link "Orders" at bounding box center [122, 14] width 25 height 9
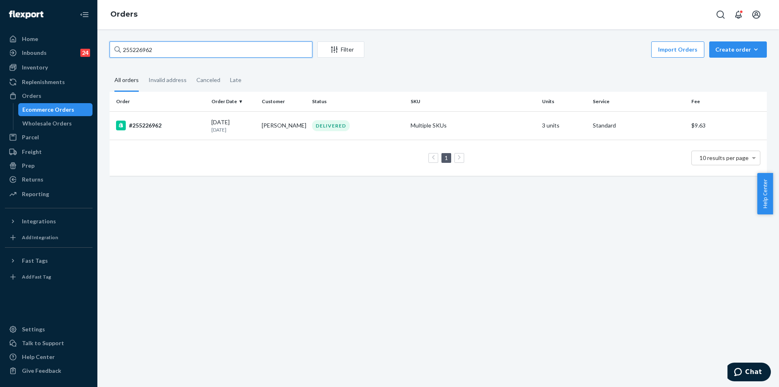
click at [171, 49] on input "255226962" at bounding box center [211, 49] width 203 height 16
paste input "[PERSON_NAME]"
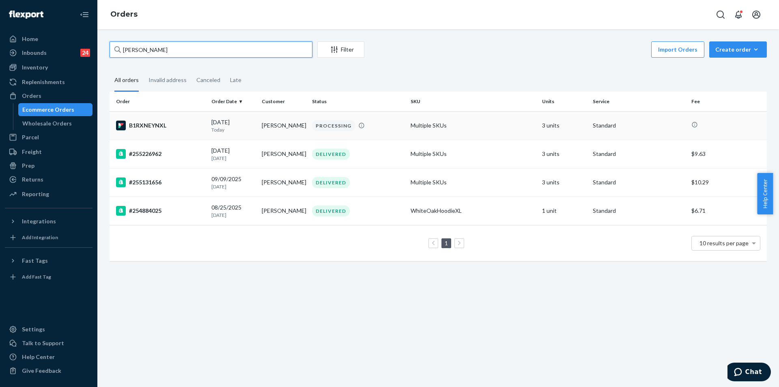
type input "[PERSON_NAME]"
click at [366, 118] on td "PROCESSING" at bounding box center [358, 125] width 99 height 28
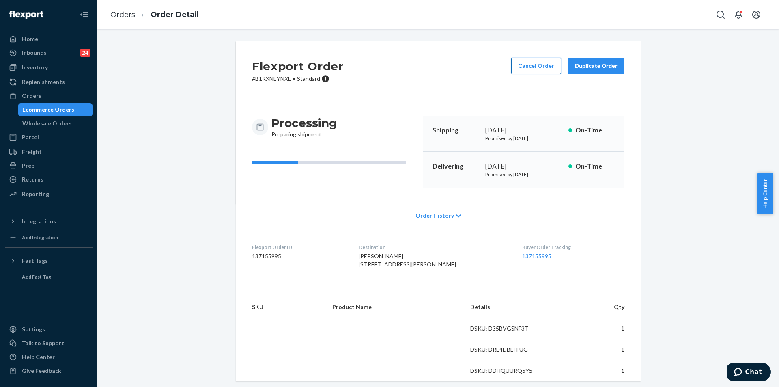
click at [543, 69] on button "Cancel Order" at bounding box center [536, 66] width 50 height 16
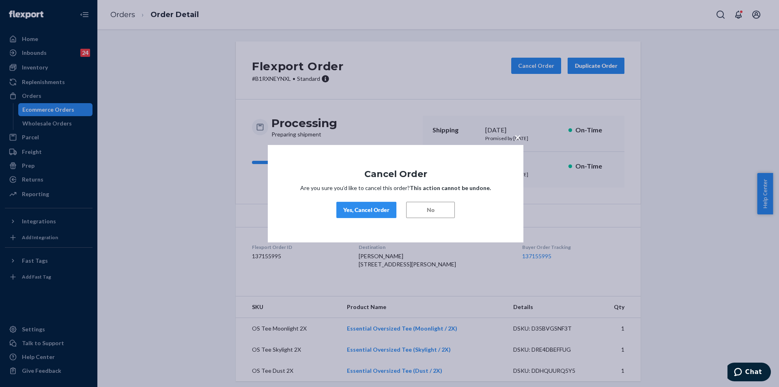
click at [375, 210] on div "Yes, Cancel Order" at bounding box center [366, 210] width 46 height 8
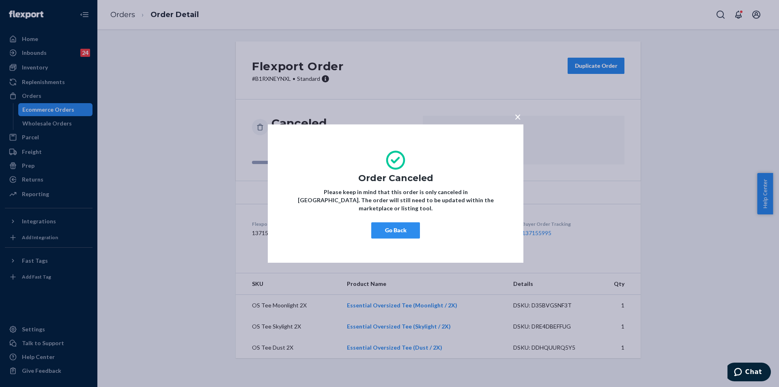
click at [407, 228] on button "Go Back" at bounding box center [395, 230] width 49 height 16
